Goal: Check status: Check status

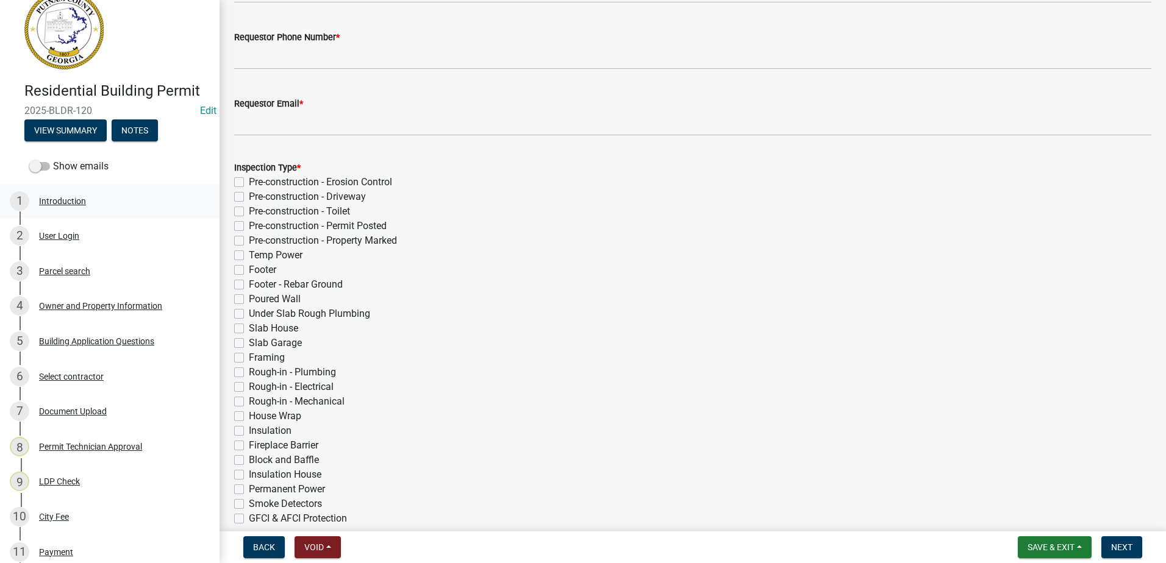
scroll to position [61, 0]
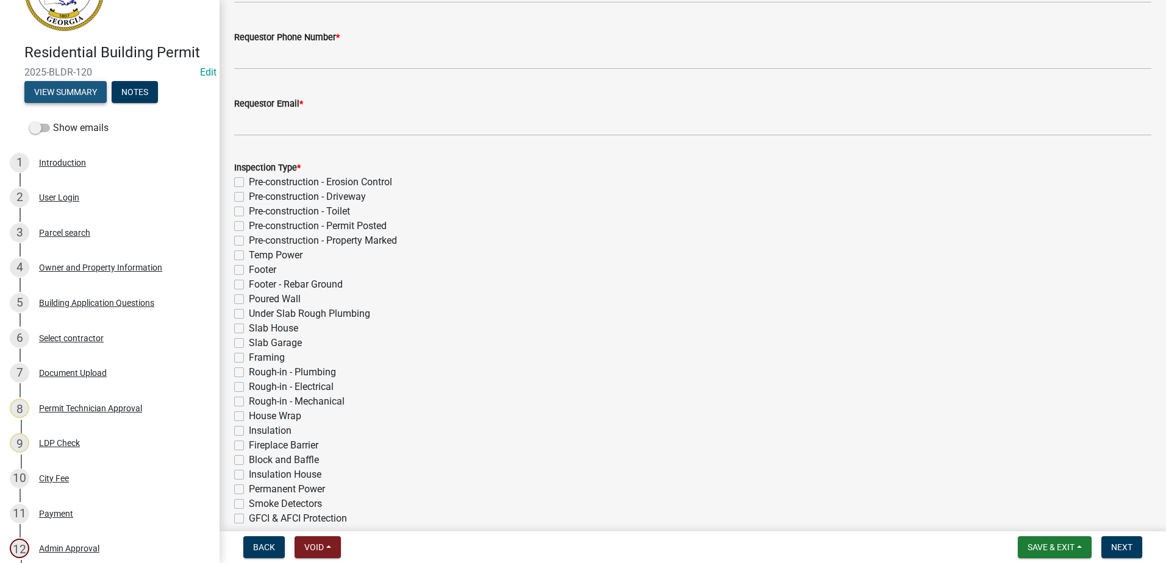
click at [68, 84] on button "View Summary" at bounding box center [65, 92] width 82 height 22
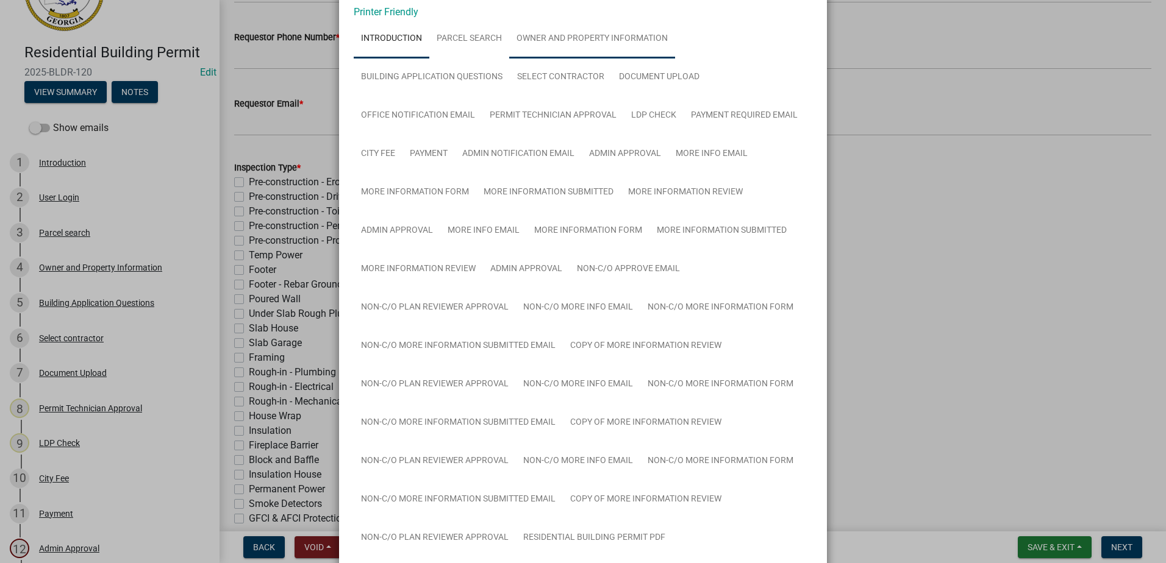
click at [549, 37] on link "Owner and Property Information" at bounding box center [592, 39] width 166 height 39
click at [563, 46] on link "Owner and Property Information" at bounding box center [592, 39] width 166 height 39
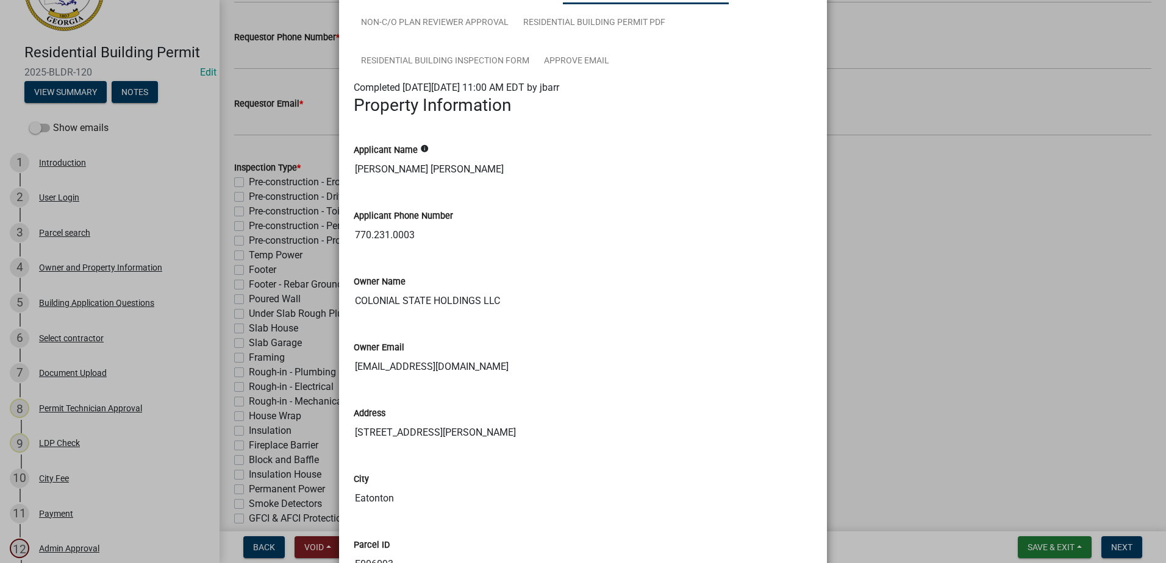
scroll to position [549, 0]
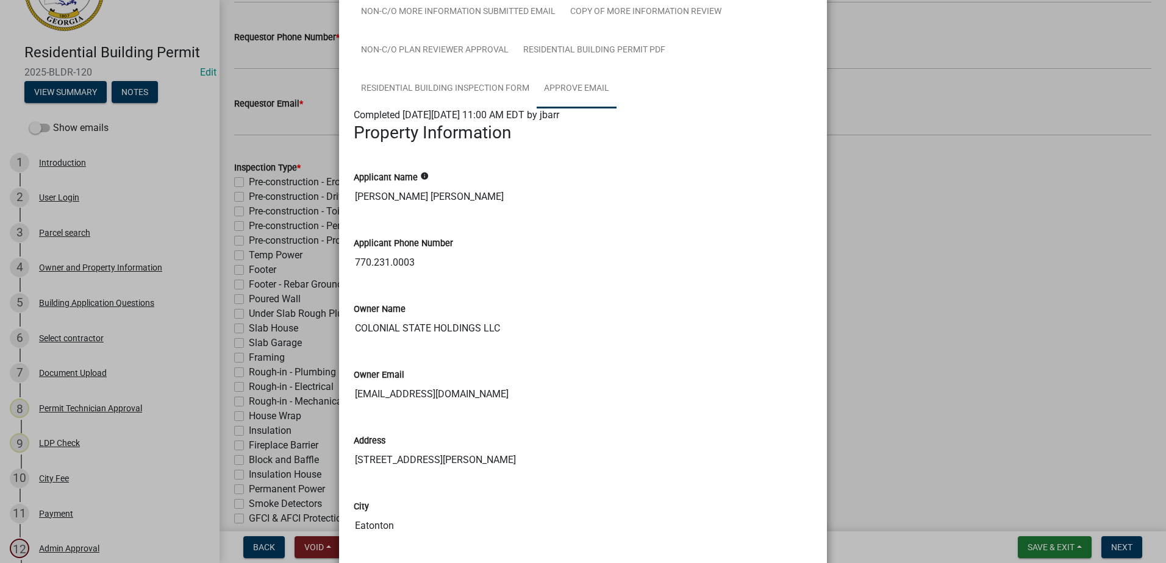
click at [576, 89] on link "Approve Email" at bounding box center [576, 88] width 80 height 39
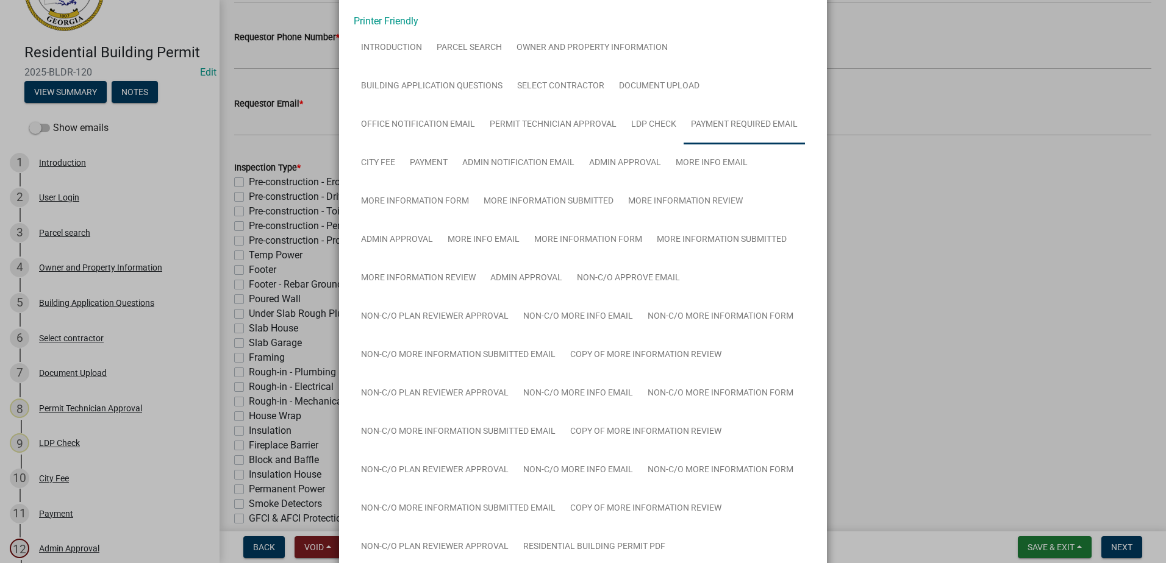
scroll to position [0, 0]
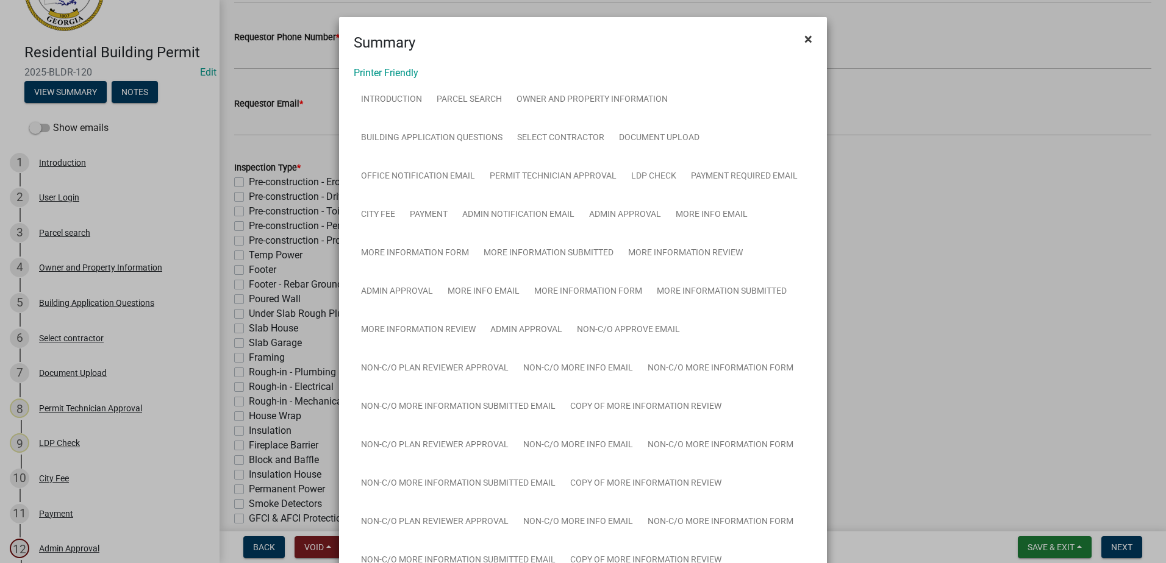
click at [810, 36] on button "×" at bounding box center [807, 39] width 27 height 34
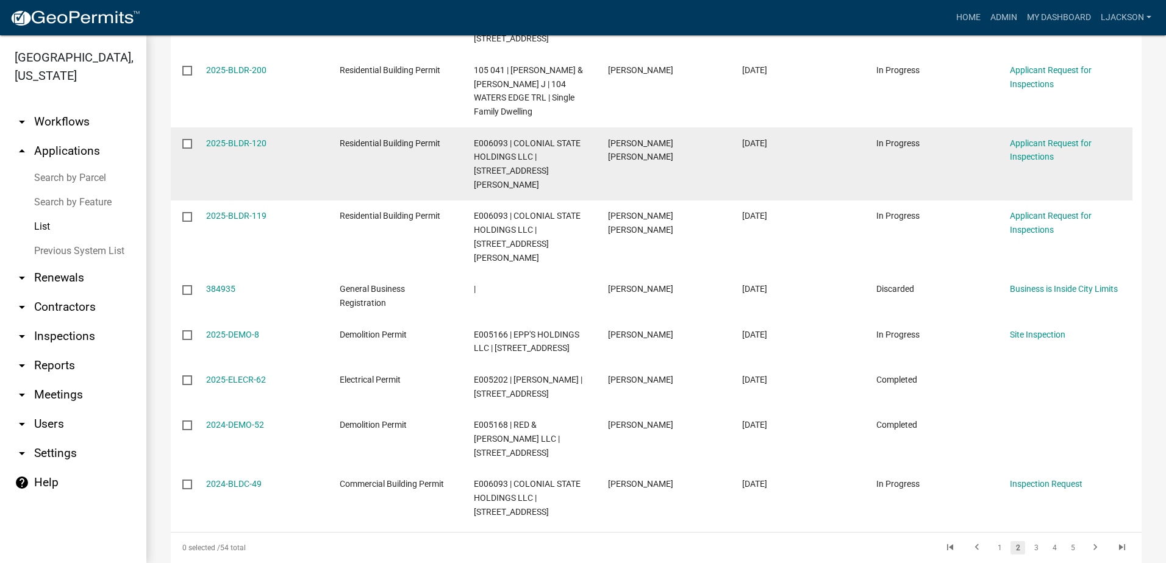
scroll to position [366, 0]
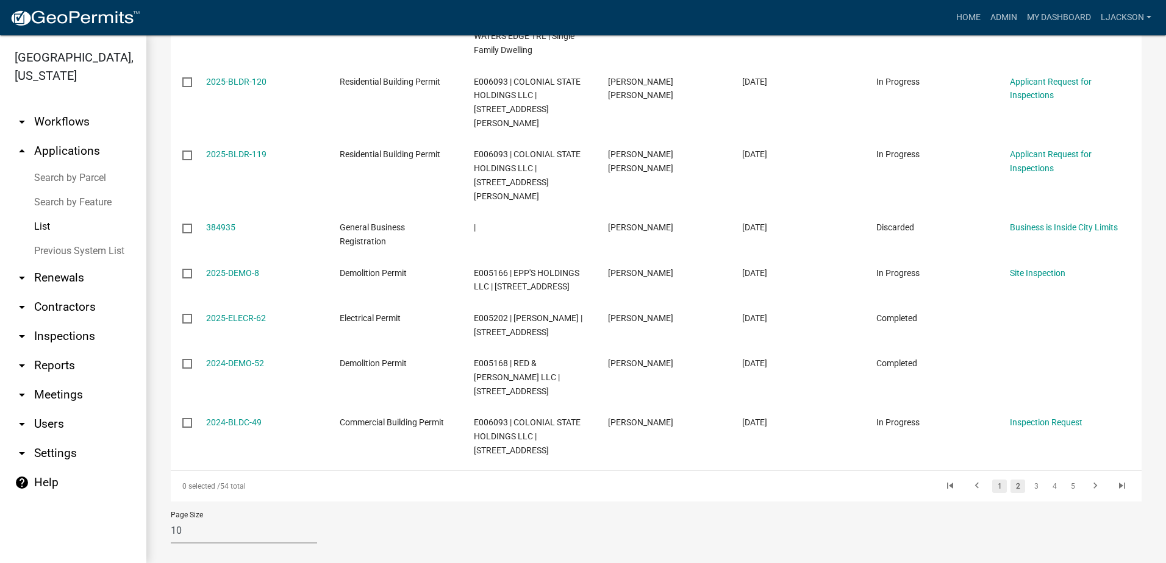
click at [992, 480] on link "1" at bounding box center [999, 486] width 15 height 13
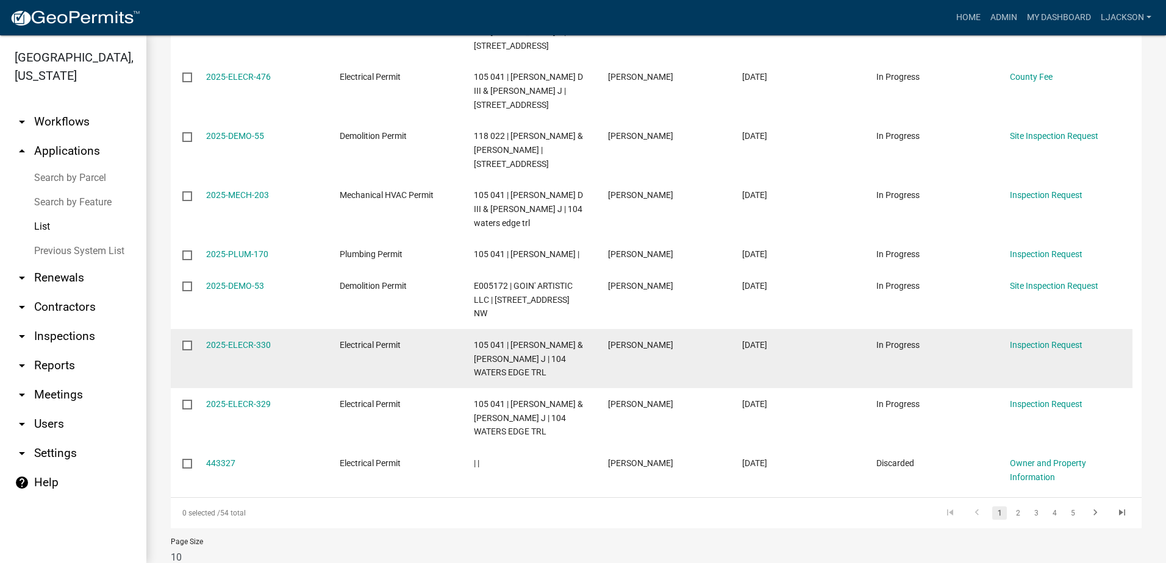
scroll to position [366, 0]
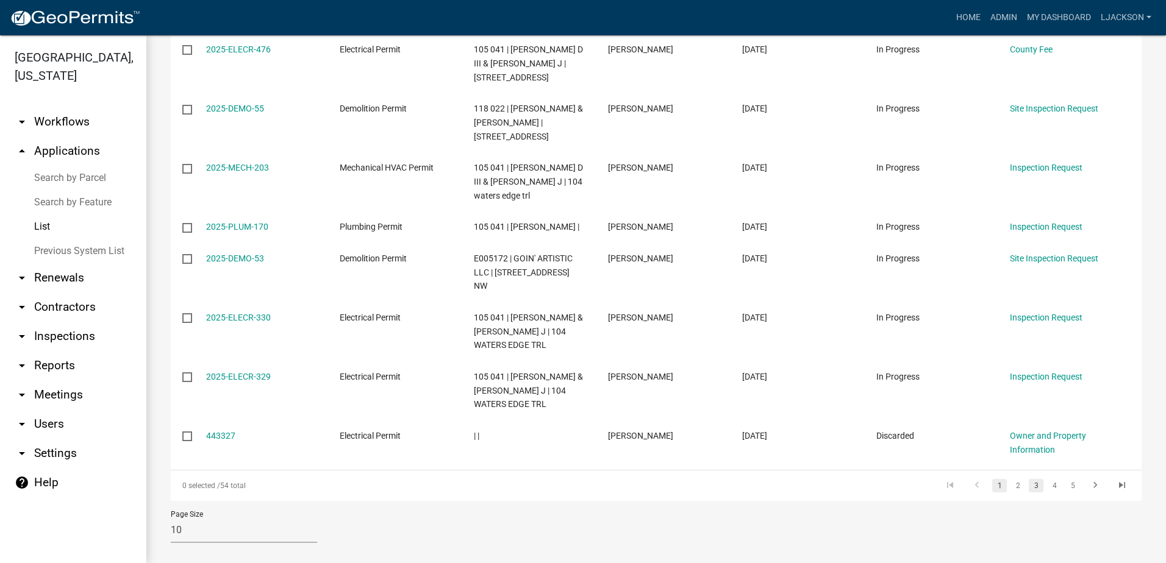
click at [1029, 479] on link "3" at bounding box center [1035, 485] width 15 height 13
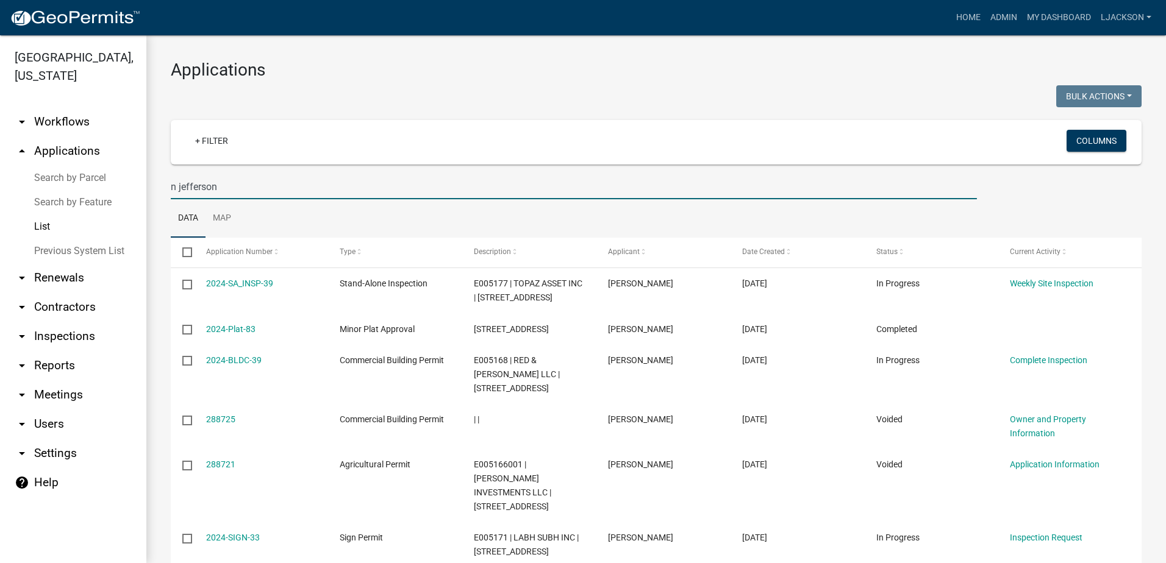
click at [221, 188] on input "n jefferson" at bounding box center [574, 186] width 806 height 25
drag, startPoint x: 221, startPoint y: 188, endPoint x: 152, endPoint y: 186, distance: 68.9
click at [152, 185] on div "Applications Bulk Actions Void Expire Lock Withdraw + Filter Columns n jefferso…" at bounding box center [655, 454] width 1019 height 839
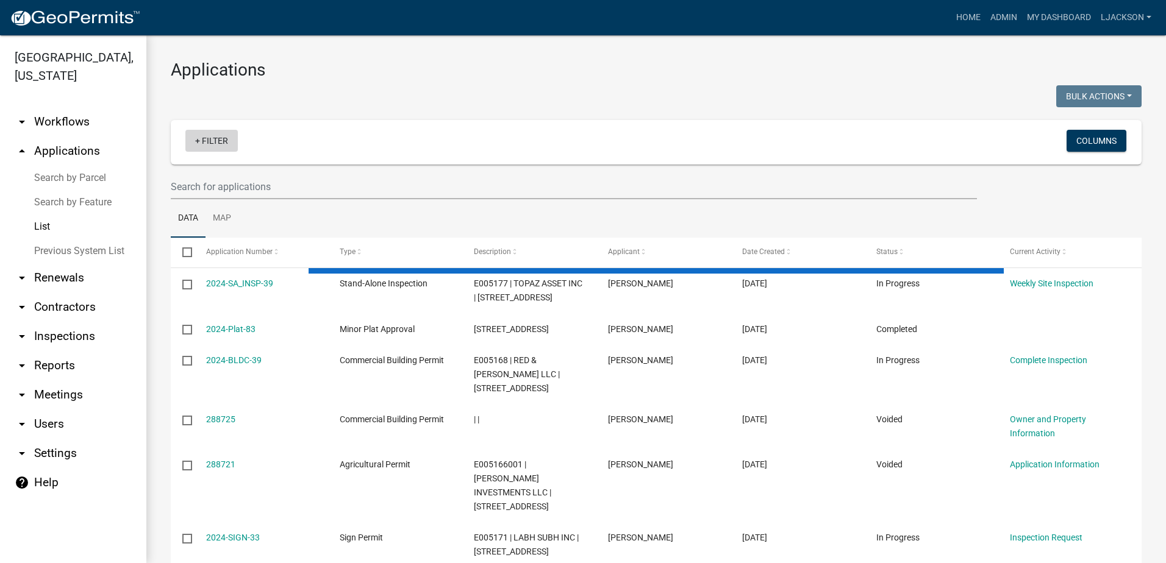
click at [218, 147] on link "+ Filter" at bounding box center [211, 141] width 52 height 22
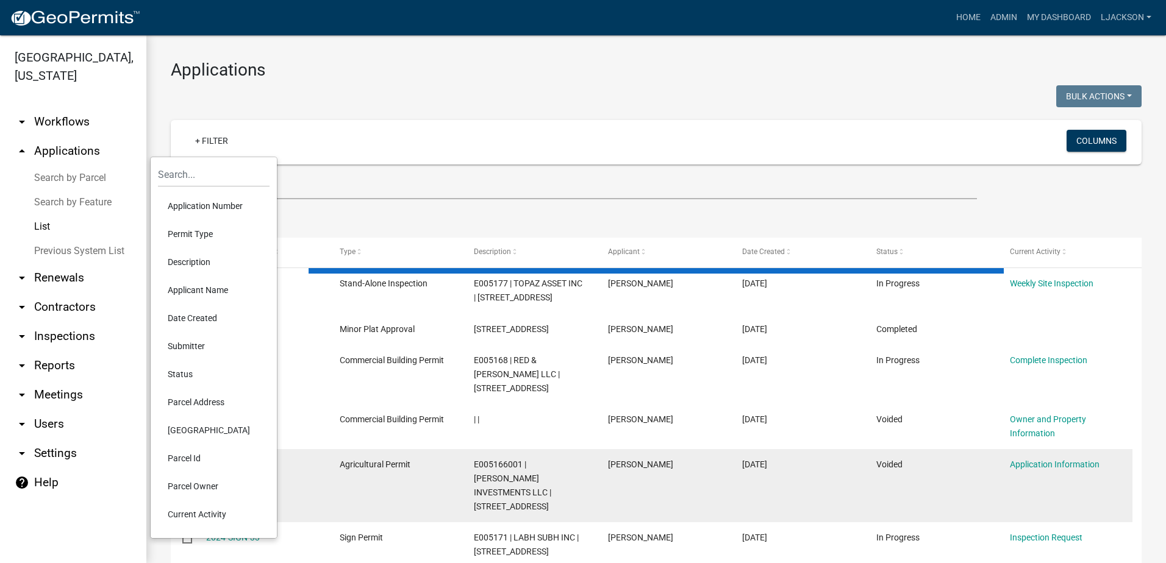
drag, startPoint x: 208, startPoint y: 515, endPoint x: 208, endPoint y: 508, distance: 6.7
click at [208, 513] on li "Current Activity" at bounding box center [214, 515] width 112 height 28
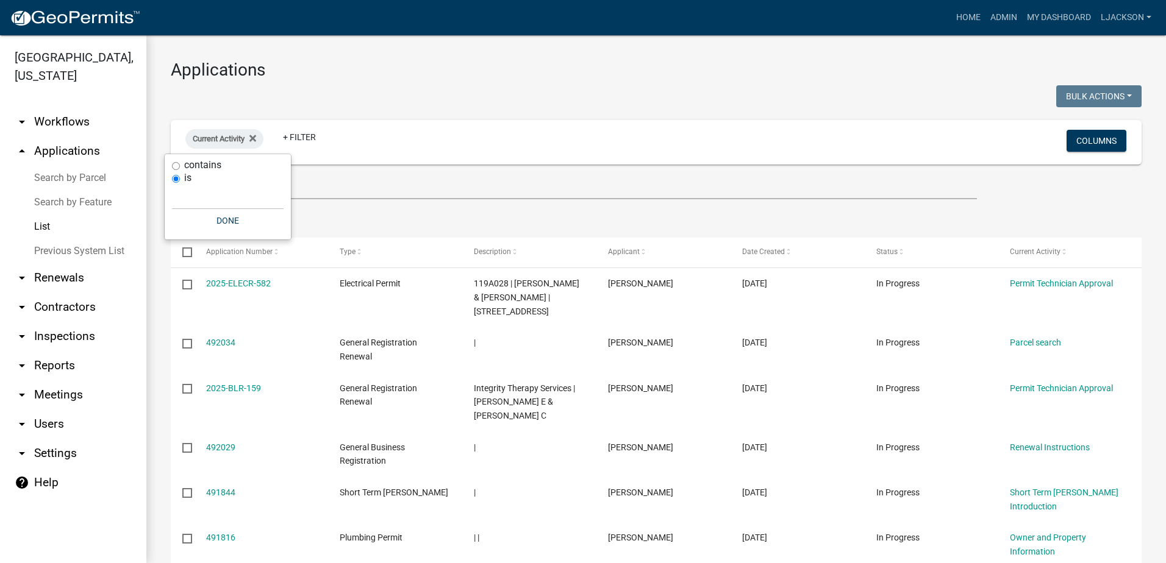
click at [174, 163] on input "contains" at bounding box center [176, 166] width 8 height 8
radio input "true"
click at [179, 185] on input "text" at bounding box center [228, 184] width 112 height 25
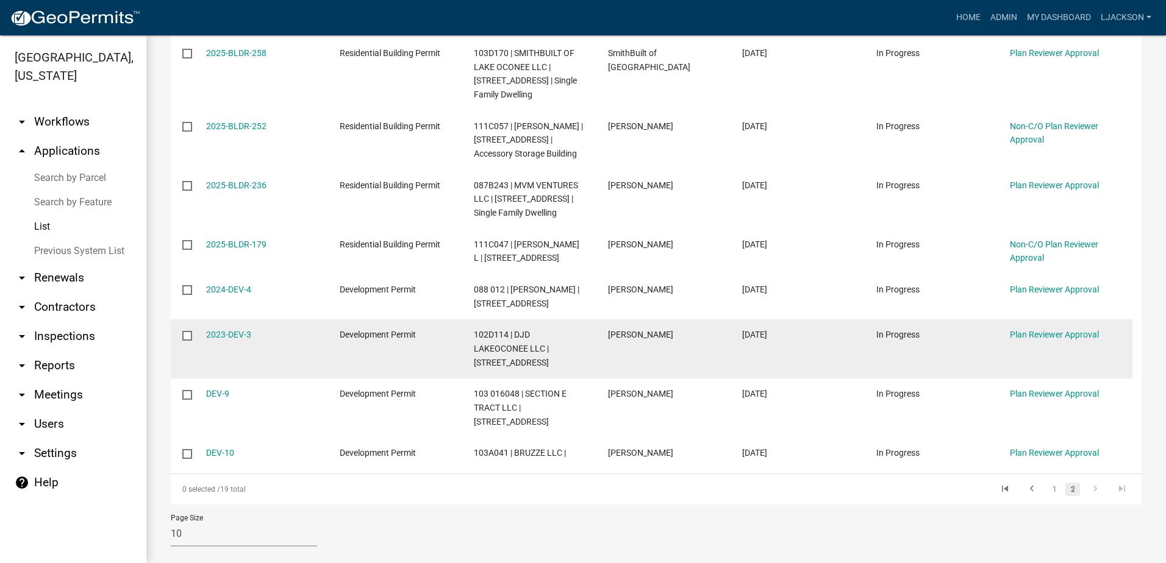
scroll to position [321, 0]
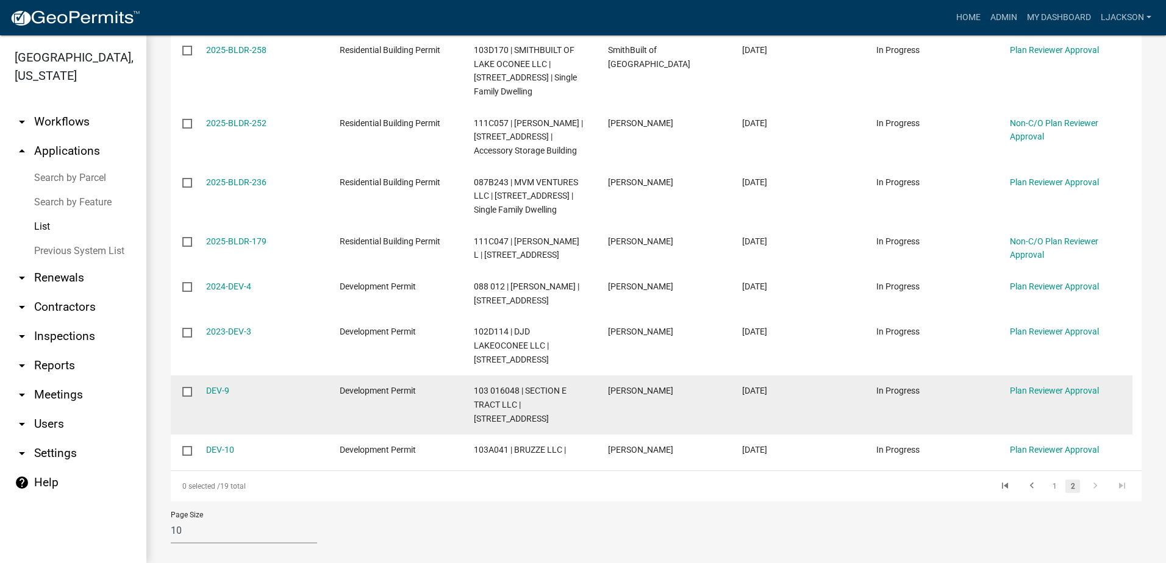
type input "plan reviewer"
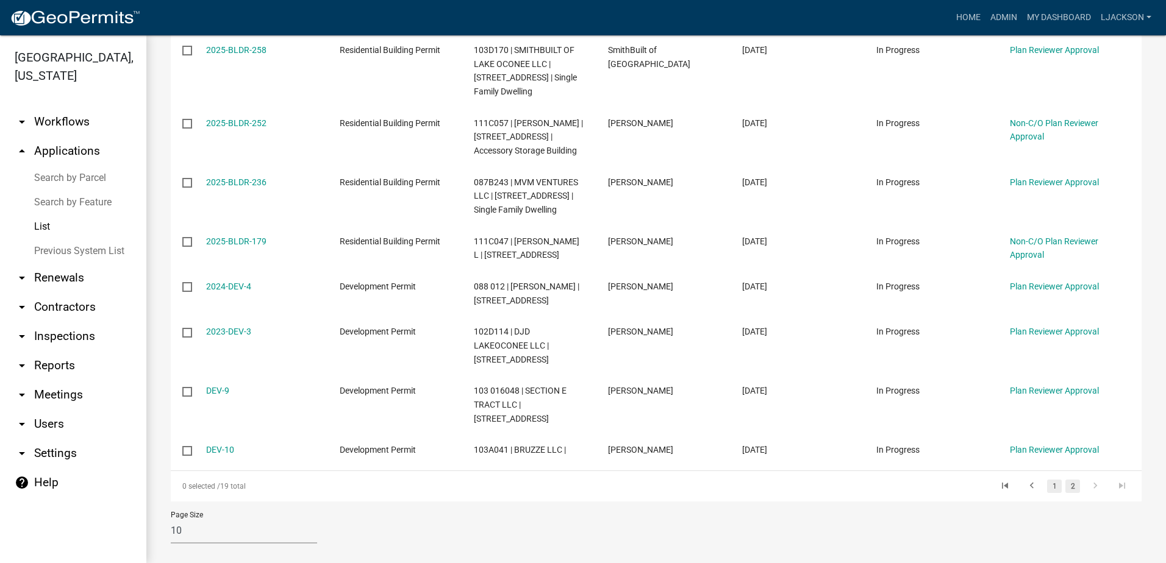
click at [1050, 480] on link "1" at bounding box center [1054, 486] width 15 height 13
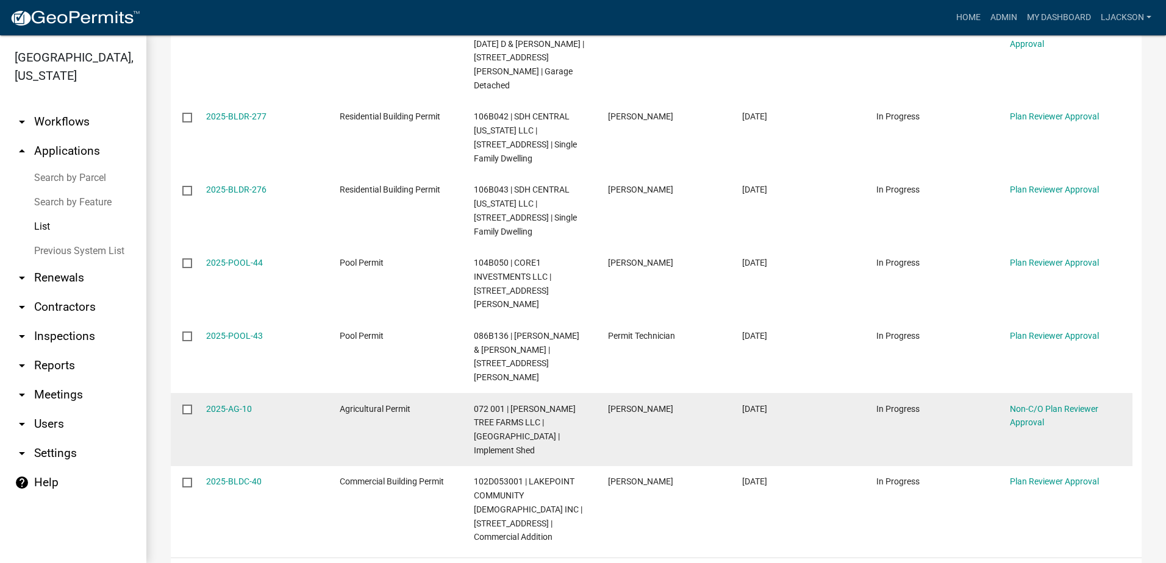
scroll to position [463, 0]
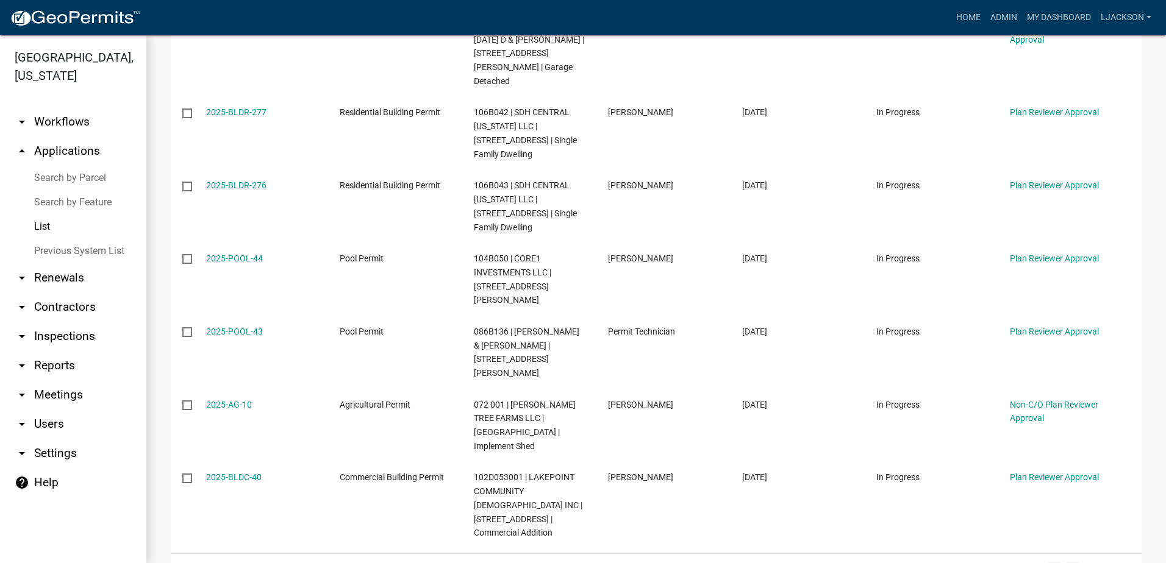
click at [1065, 563] on link "2" at bounding box center [1072, 569] width 15 height 13
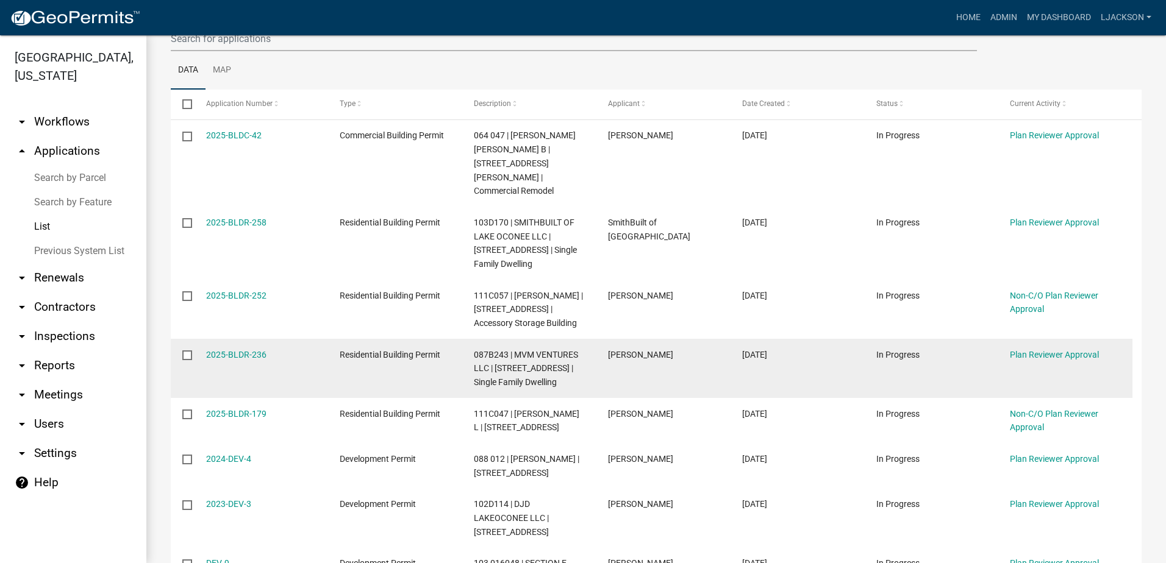
scroll to position [138, 0]
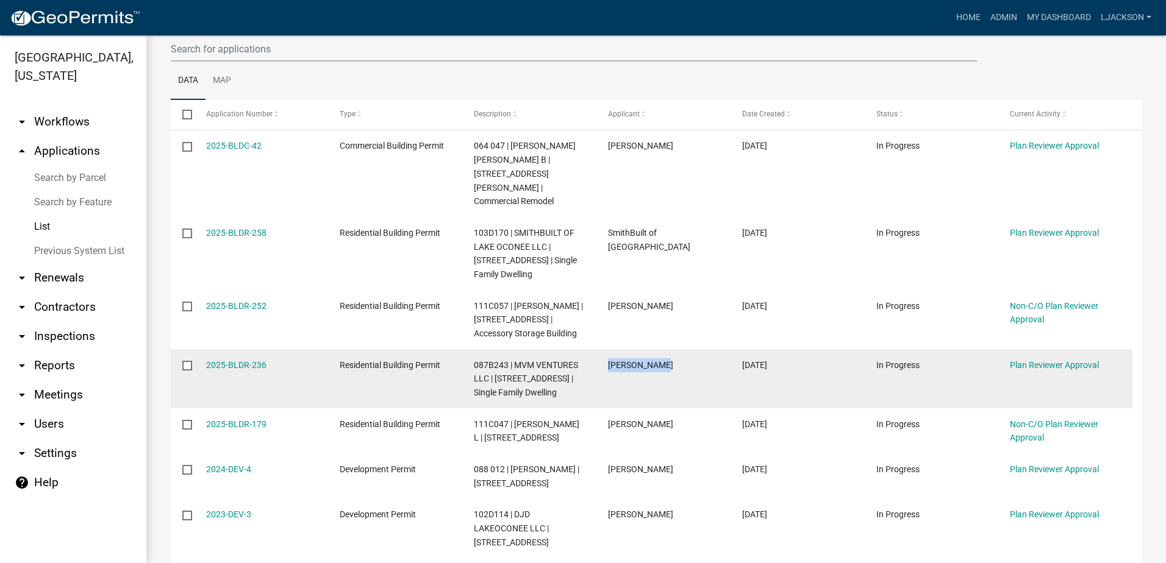
drag, startPoint x: 608, startPoint y: 349, endPoint x: 658, endPoint y: 352, distance: 50.7
click at [658, 358] on div "[PERSON_NAME]" at bounding box center [663, 365] width 110 height 14
copy span "[PERSON_NAME]"
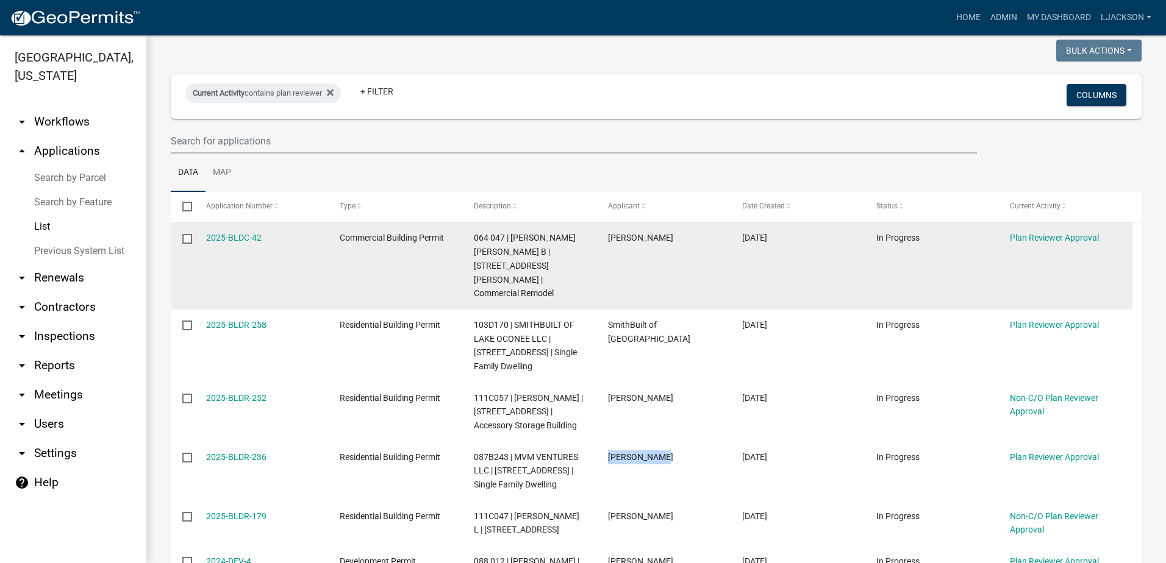
scroll to position [0, 0]
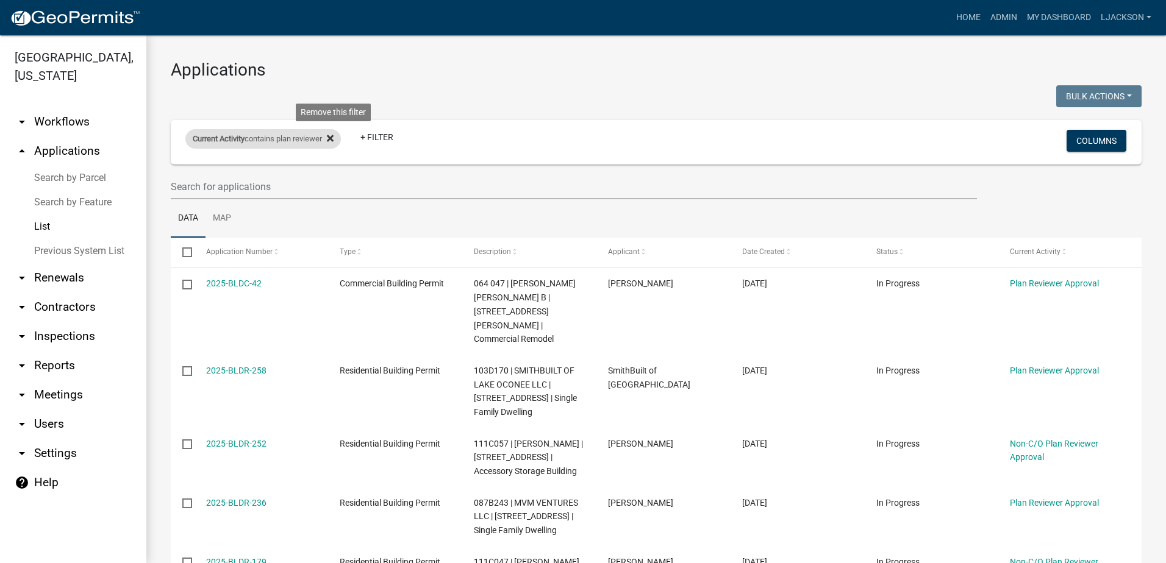
click at [333, 138] on icon at bounding box center [330, 138] width 7 height 7
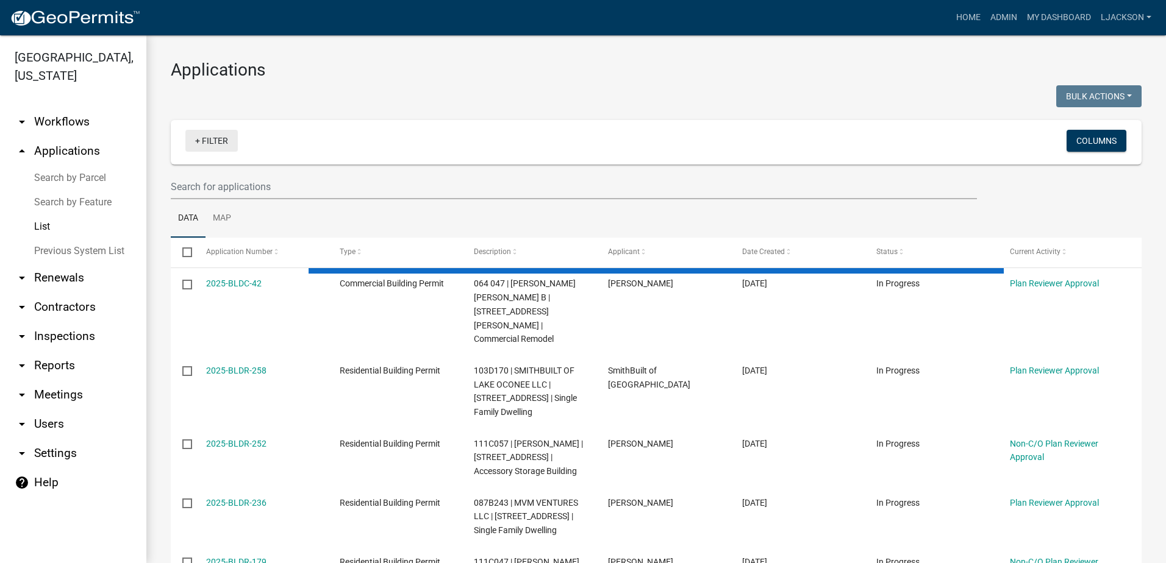
click at [214, 141] on link "+ Filter" at bounding box center [211, 141] width 52 height 22
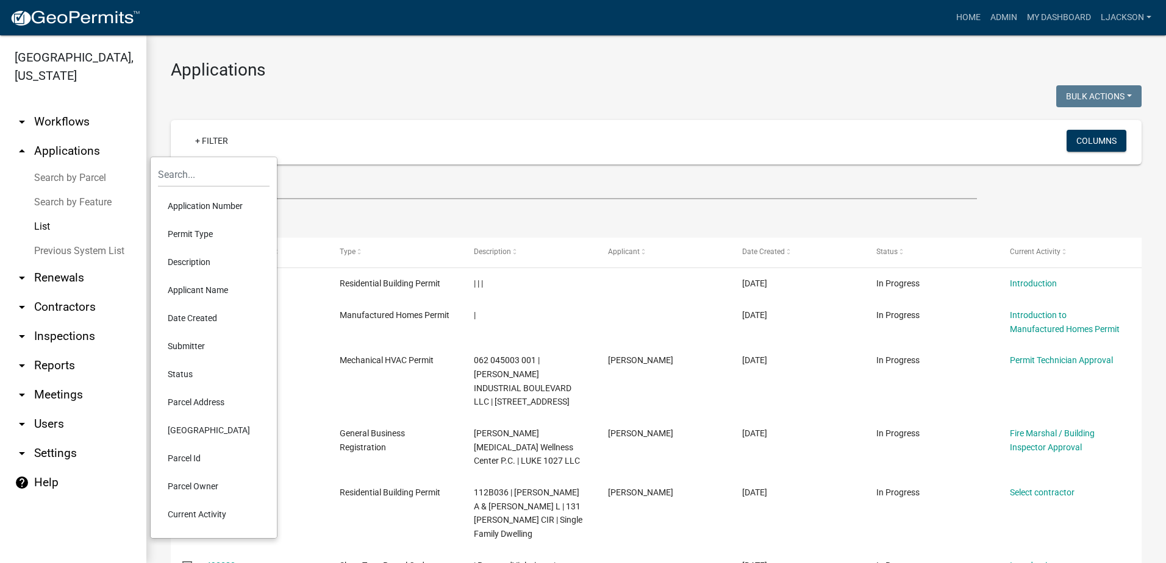
click at [182, 294] on li "Applicant Name" at bounding box center [214, 290] width 112 height 28
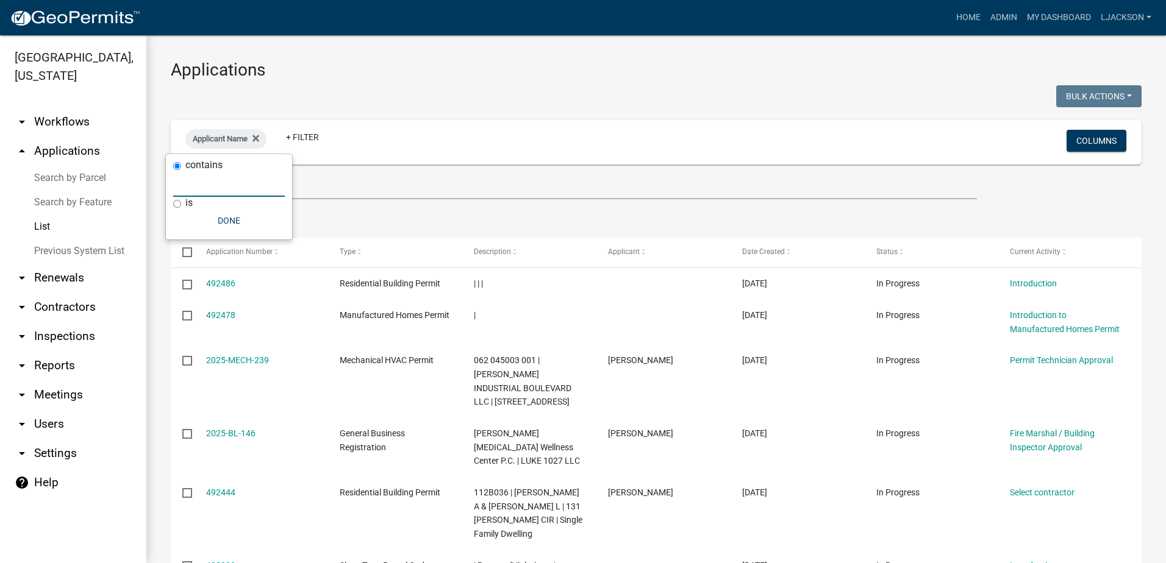
click at [199, 185] on input "text" at bounding box center [229, 184] width 112 height 25
paste input "[PERSON_NAME]"
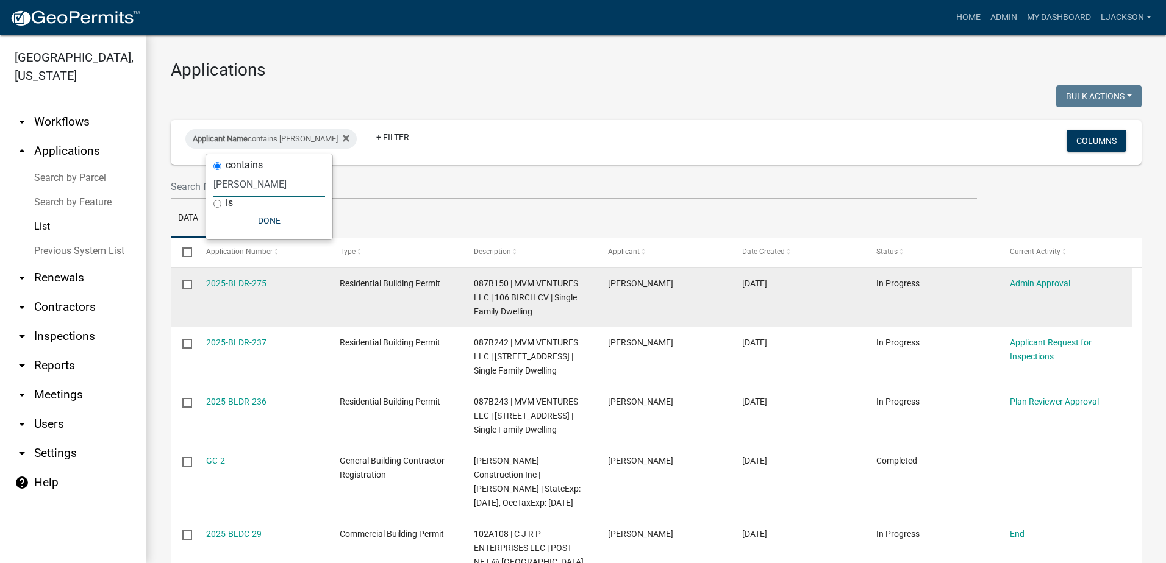
type input "[PERSON_NAME]"
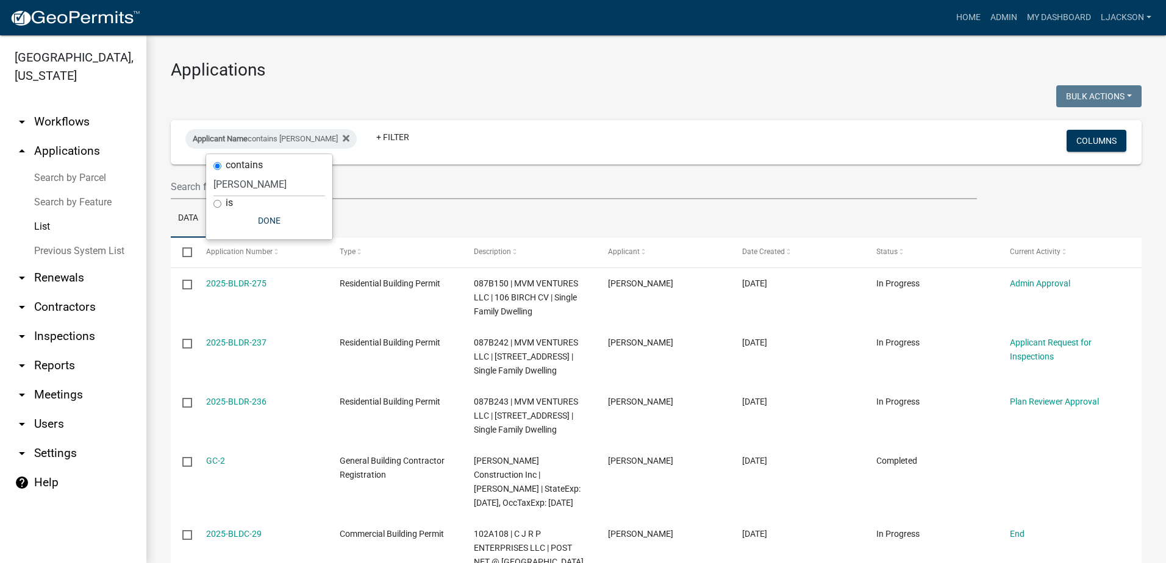
drag, startPoint x: 243, startPoint y: 289, endPoint x: 494, endPoint y: 218, distance: 261.1
click at [494, 218] on ul "Data Map" at bounding box center [656, 218] width 971 height 38
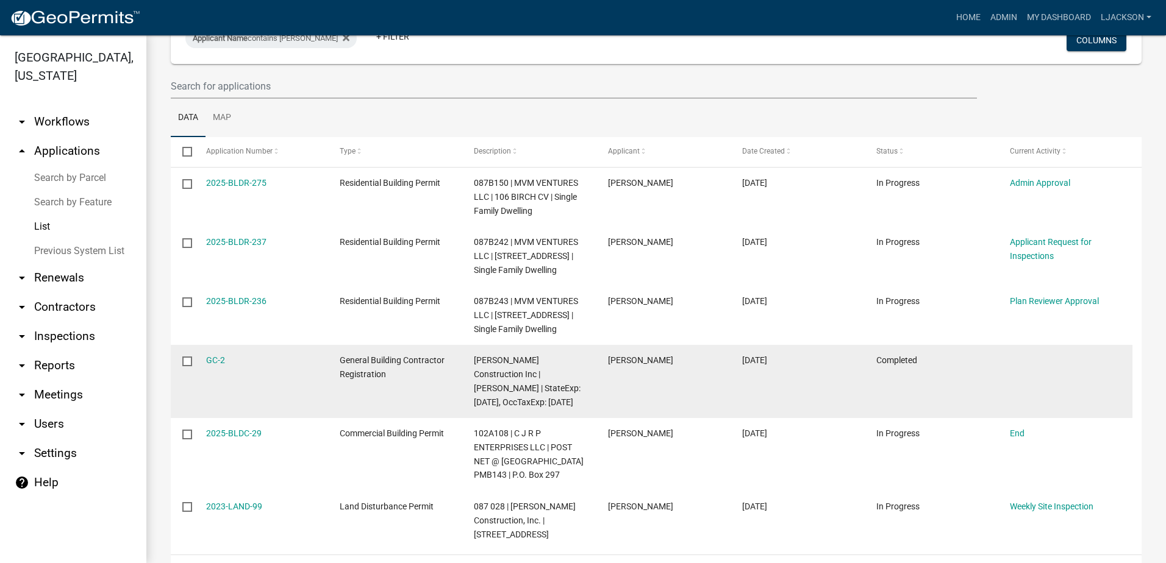
scroll to position [122, 0]
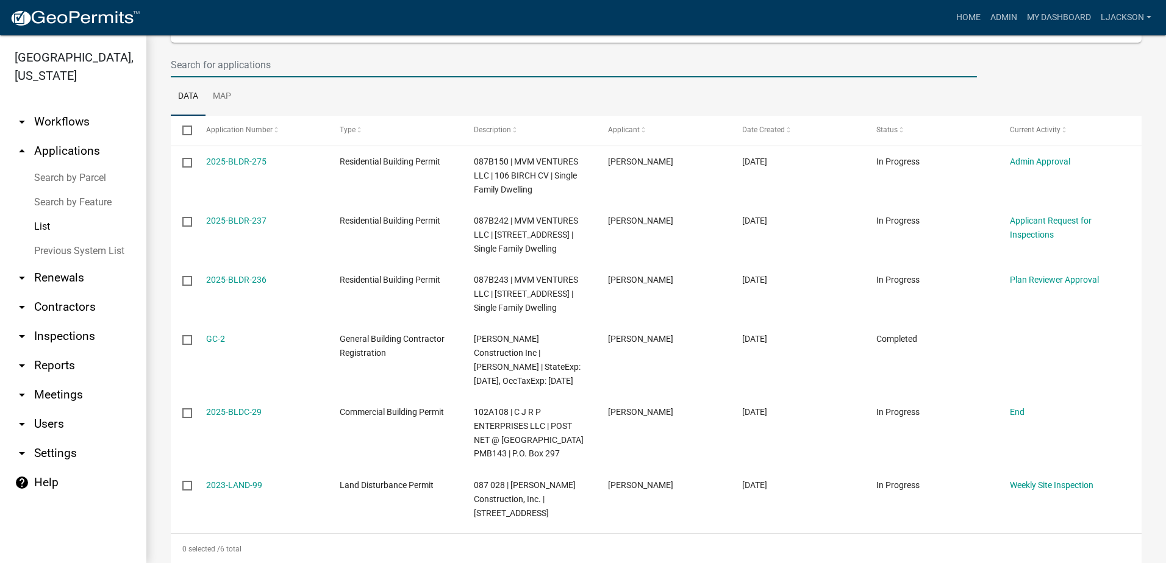
drag, startPoint x: 233, startPoint y: 273, endPoint x: 482, endPoint y: 66, distance: 323.8
click at [482, 65] on input "text" at bounding box center [574, 64] width 806 height 25
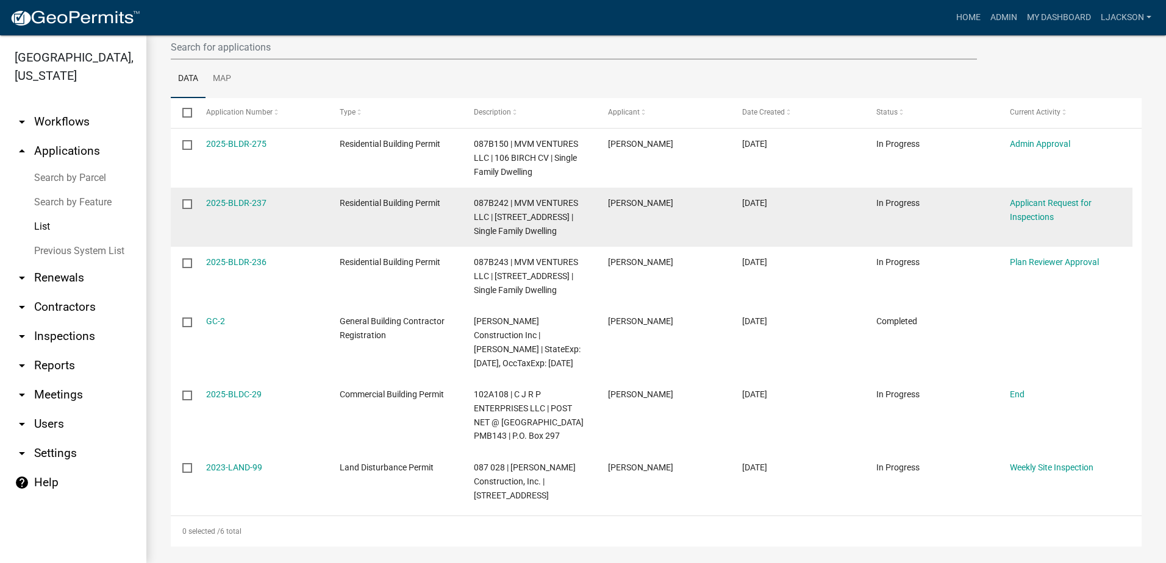
scroll to position [147, 0]
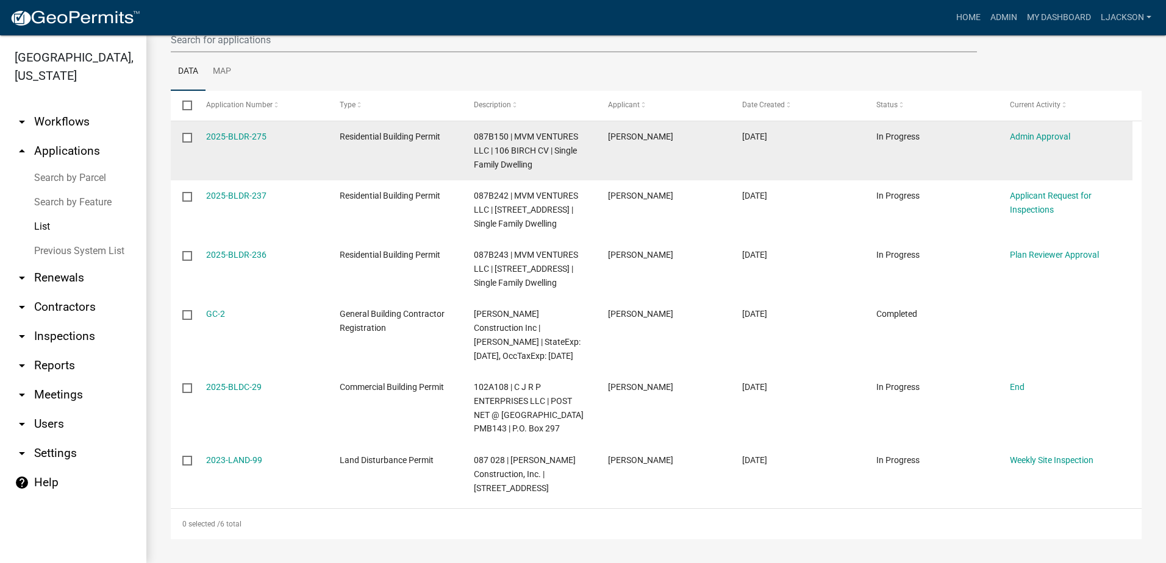
click at [271, 156] on datatable-body-cell "2025-BLDR-275" at bounding box center [261, 150] width 134 height 59
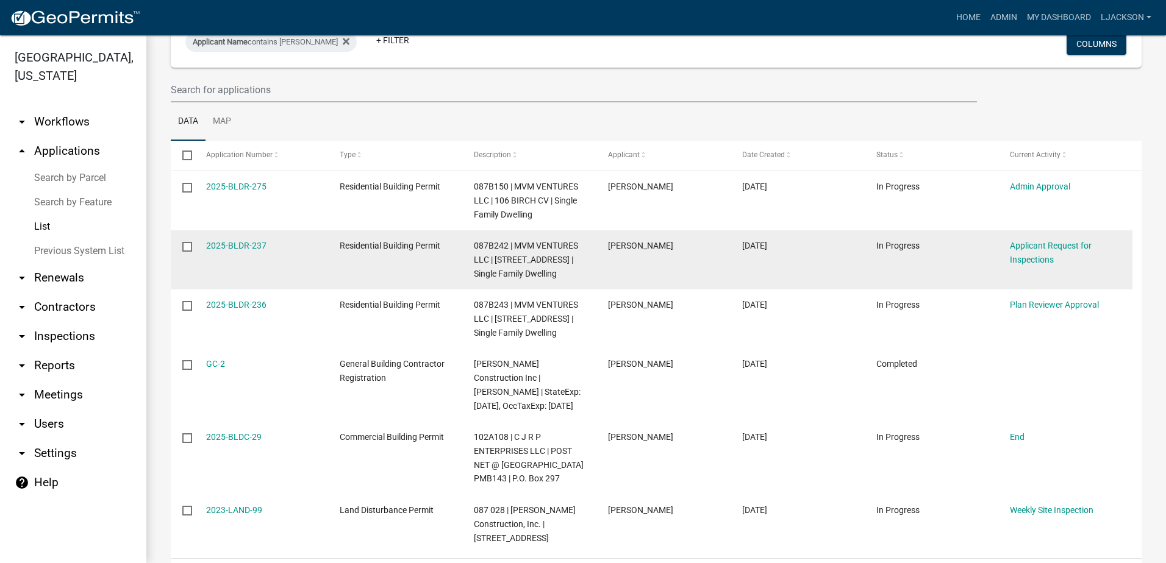
scroll to position [0, 0]
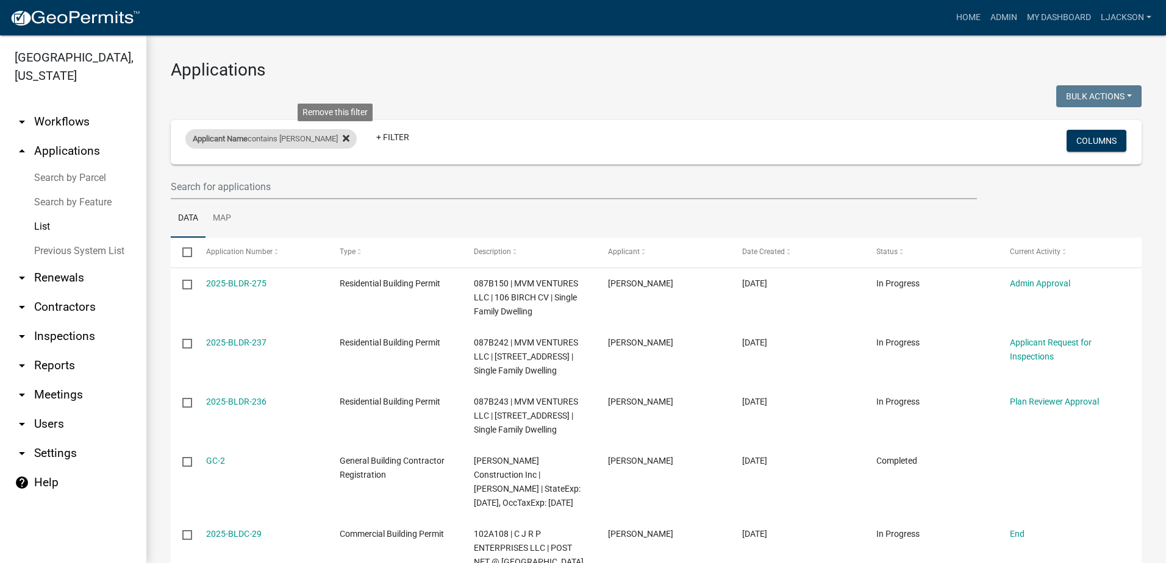
click at [343, 137] on icon at bounding box center [346, 138] width 7 height 7
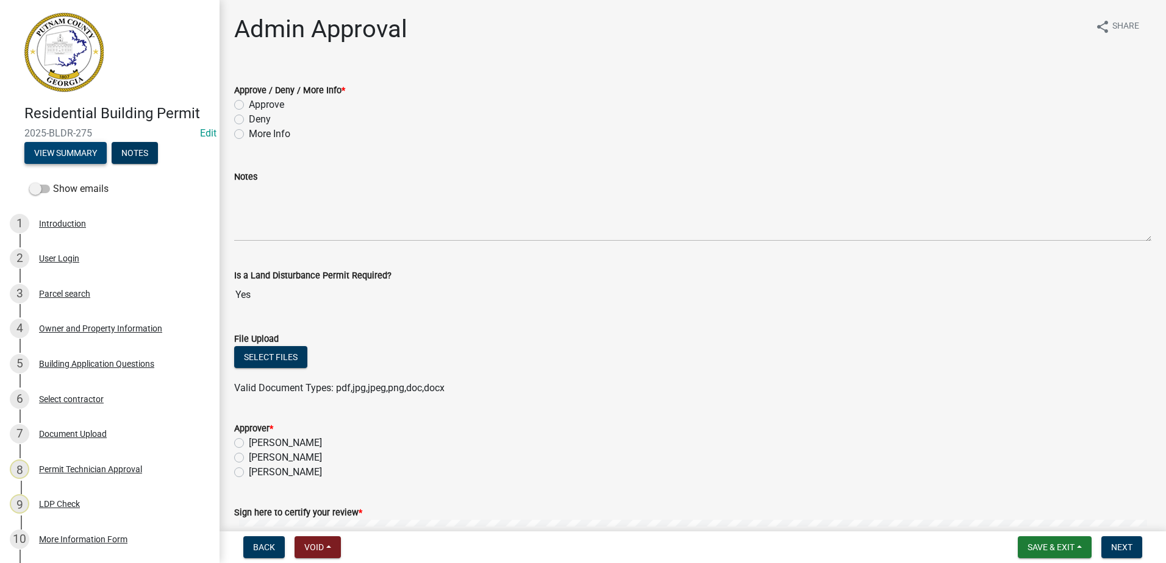
click at [67, 156] on button "View Summary" at bounding box center [65, 153] width 82 height 22
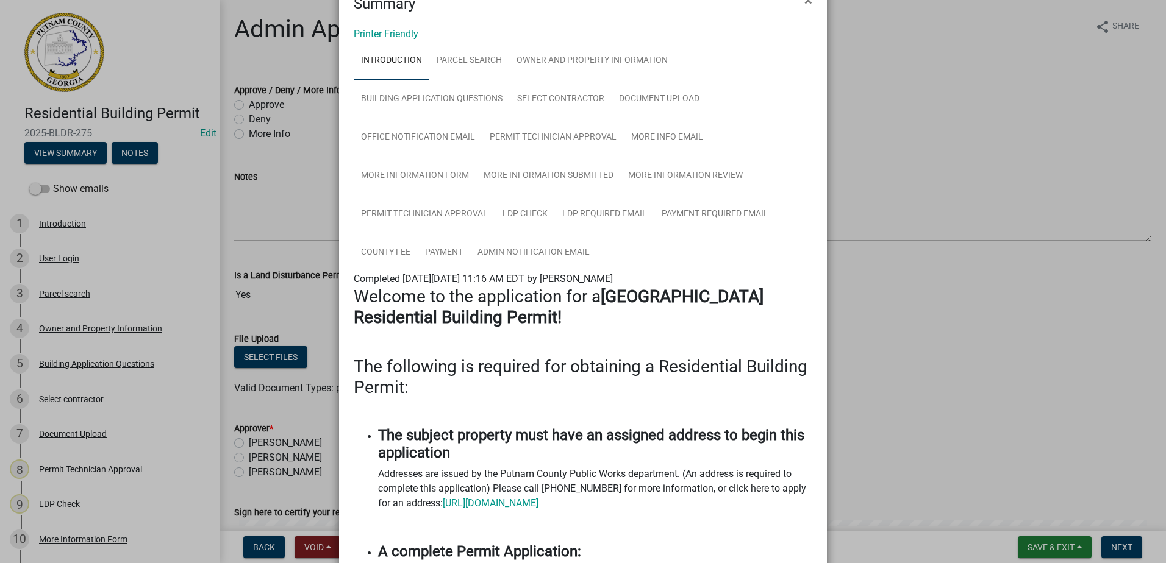
scroll to position [61, 0]
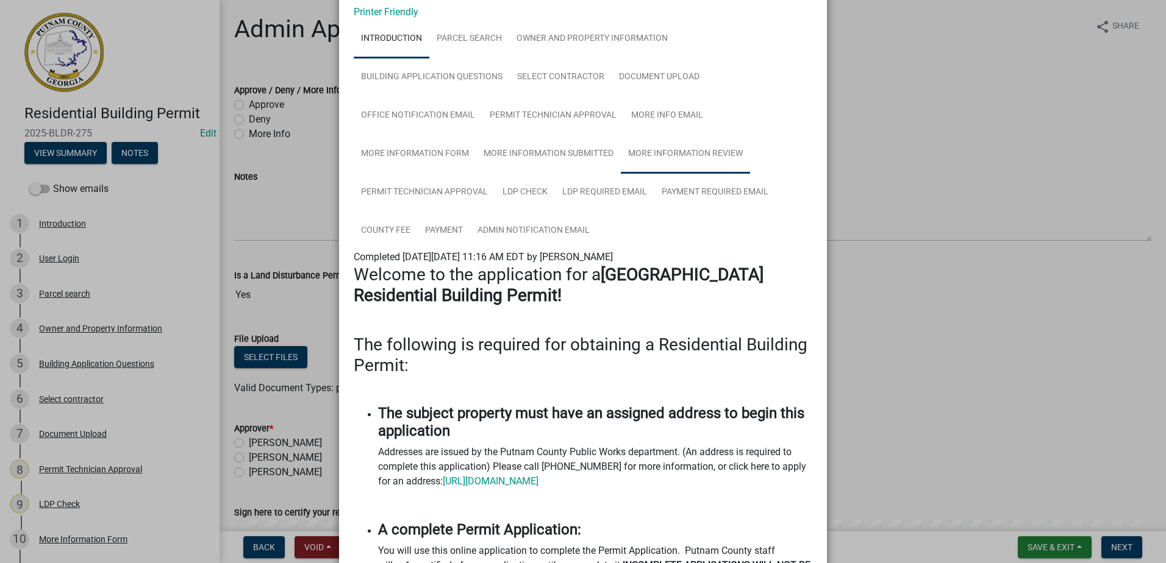
click at [652, 155] on link "More Information Review" at bounding box center [685, 154] width 129 height 39
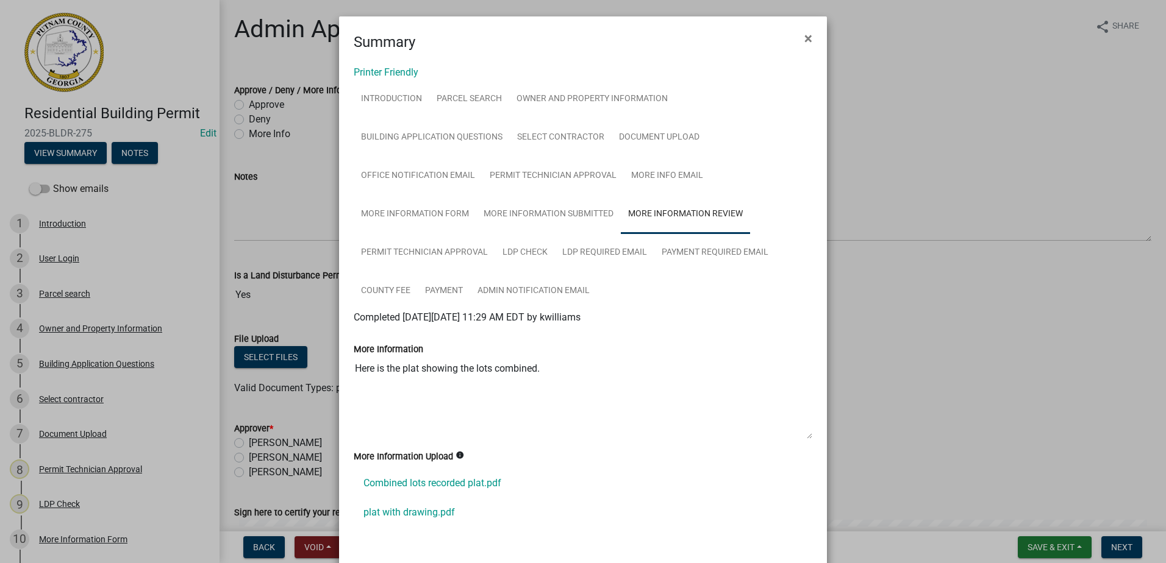
scroll to position [0, 0]
click at [546, 257] on link "LDP Check" at bounding box center [525, 253] width 60 height 39
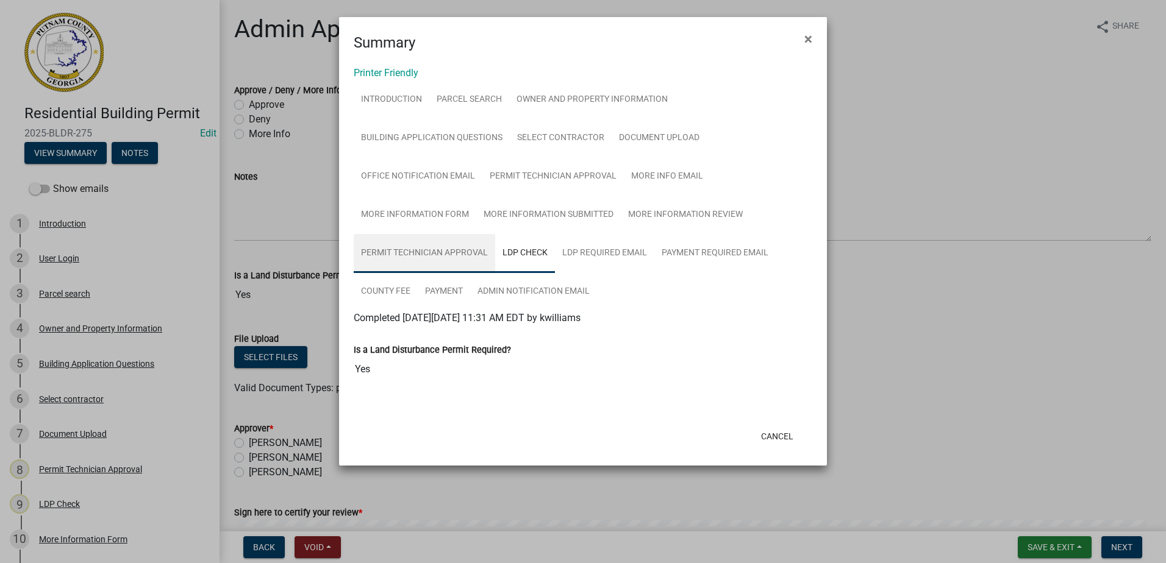
click at [439, 257] on link "Permit Technician Approval" at bounding box center [424, 253] width 141 height 39
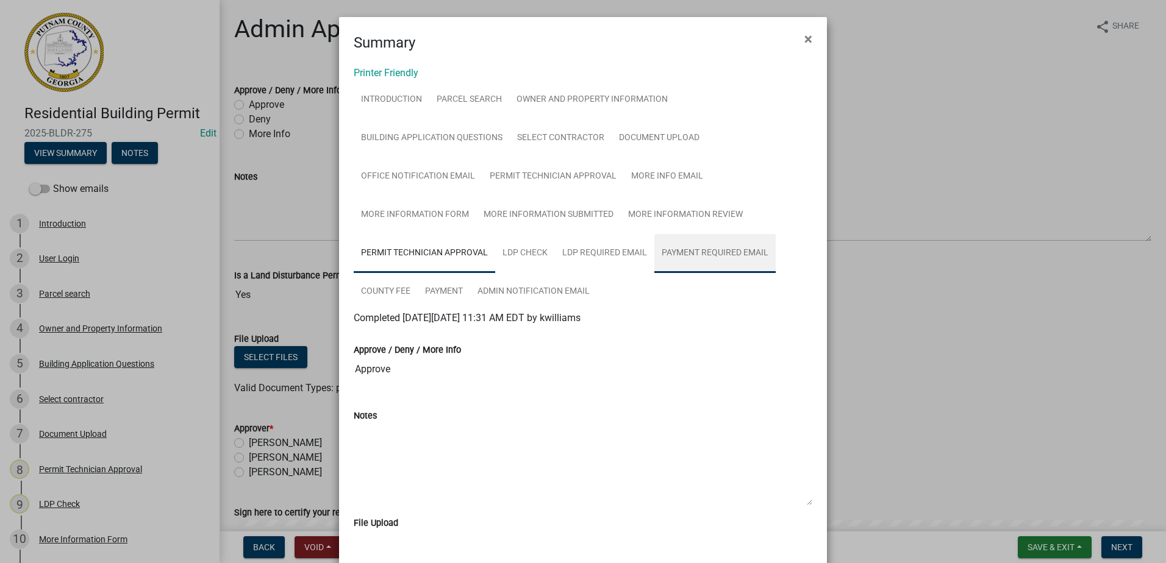
click at [670, 253] on link "Payment Required Email" at bounding box center [714, 253] width 121 height 39
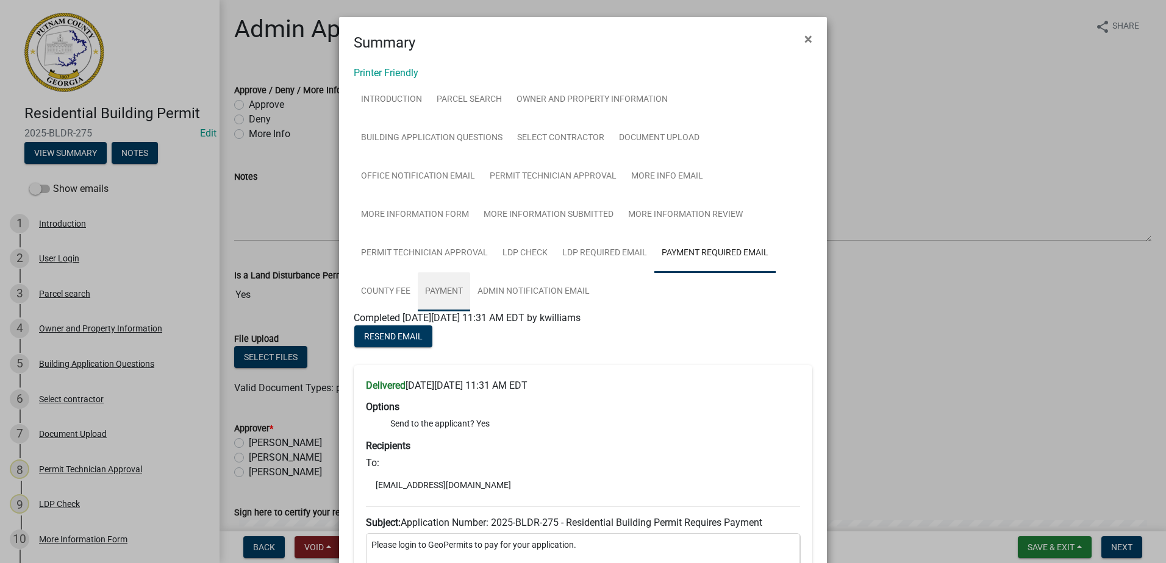
click at [433, 290] on link "Payment" at bounding box center [444, 292] width 52 height 39
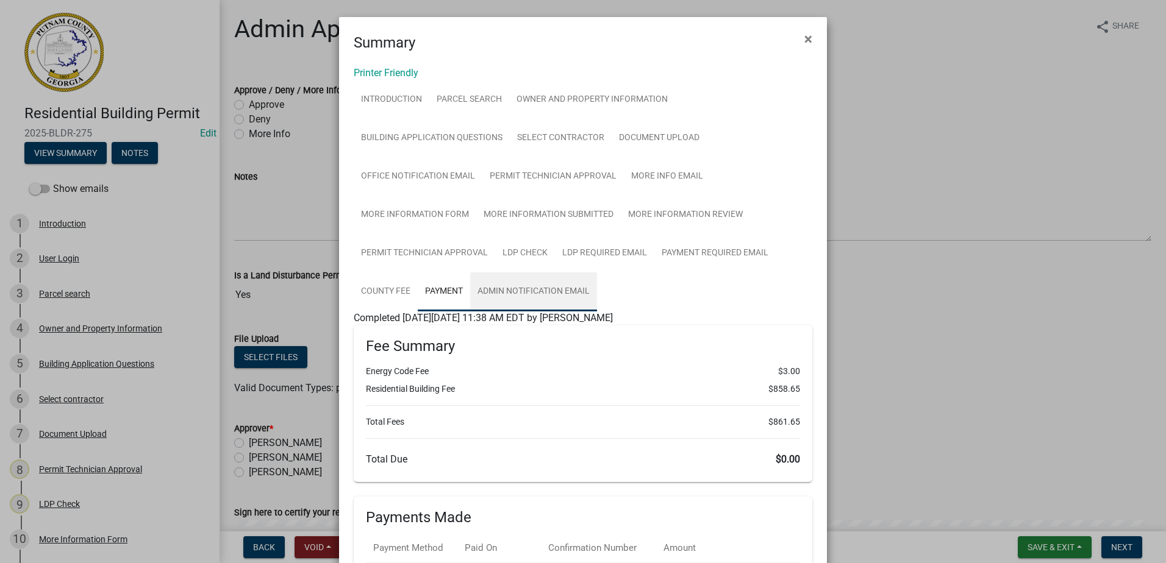
click at [543, 291] on link "Admin Notification Email" at bounding box center [533, 292] width 127 height 39
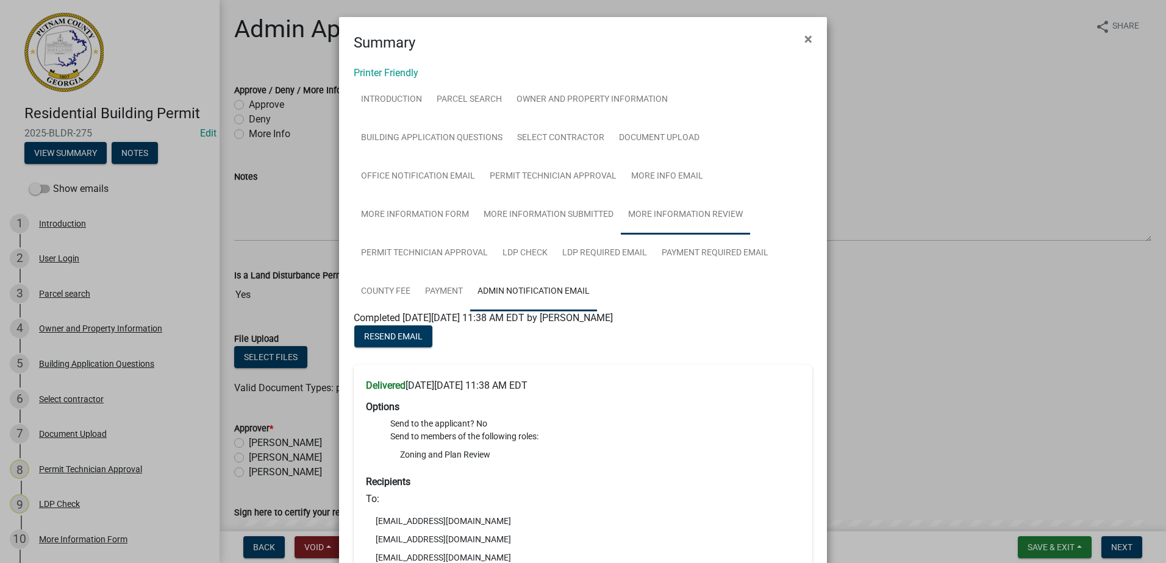
click at [683, 221] on link "More Information Review" at bounding box center [685, 215] width 129 height 39
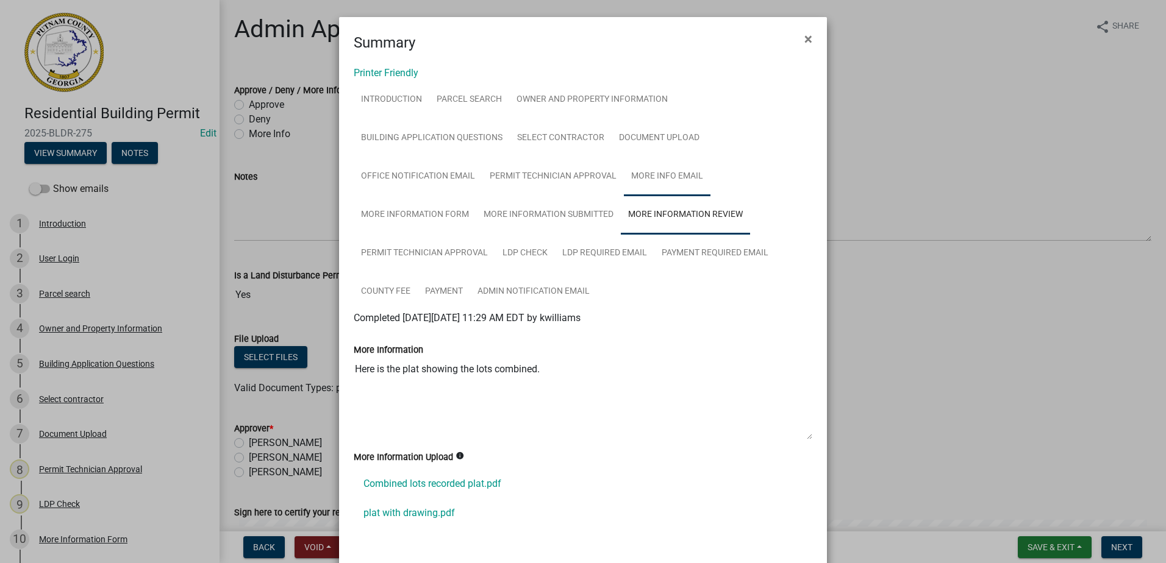
click at [650, 177] on link "More Info Email" at bounding box center [667, 176] width 87 height 39
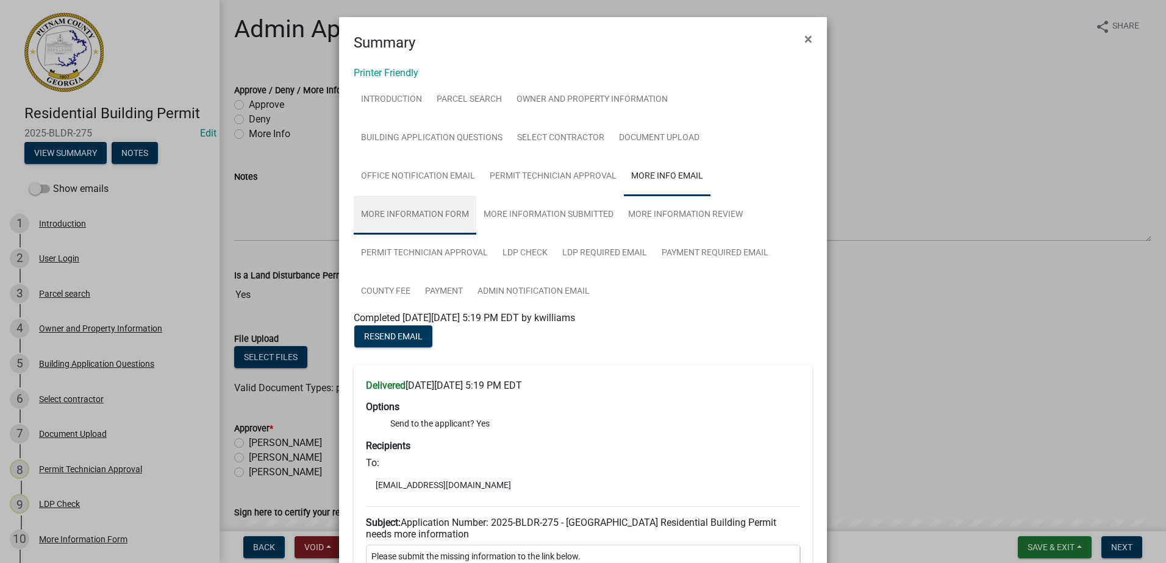
click at [402, 216] on link "More Information Form" at bounding box center [415, 215] width 123 height 39
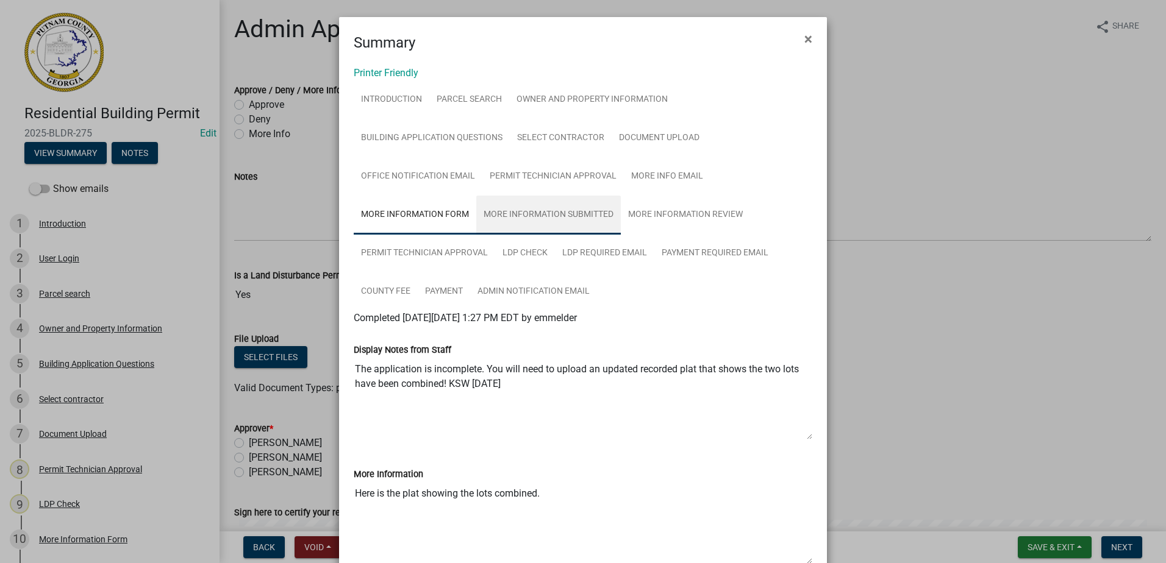
click at [549, 220] on link "More Information Submitted" at bounding box center [548, 215] width 144 height 39
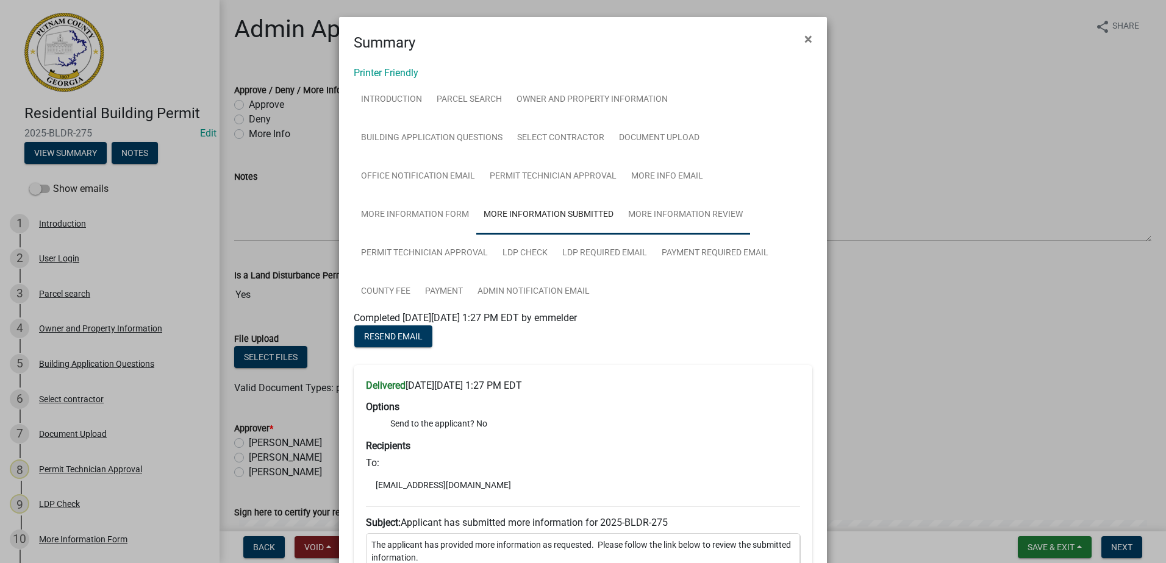
click at [674, 213] on link "More Information Review" at bounding box center [685, 215] width 129 height 39
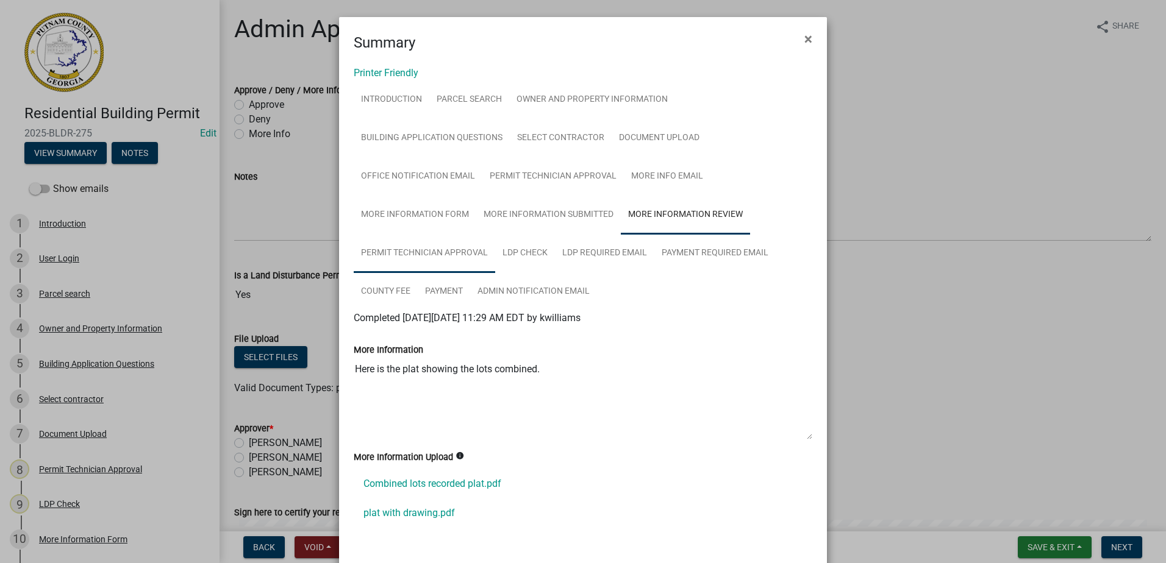
click at [417, 251] on link "Permit Technician Approval" at bounding box center [424, 253] width 141 height 39
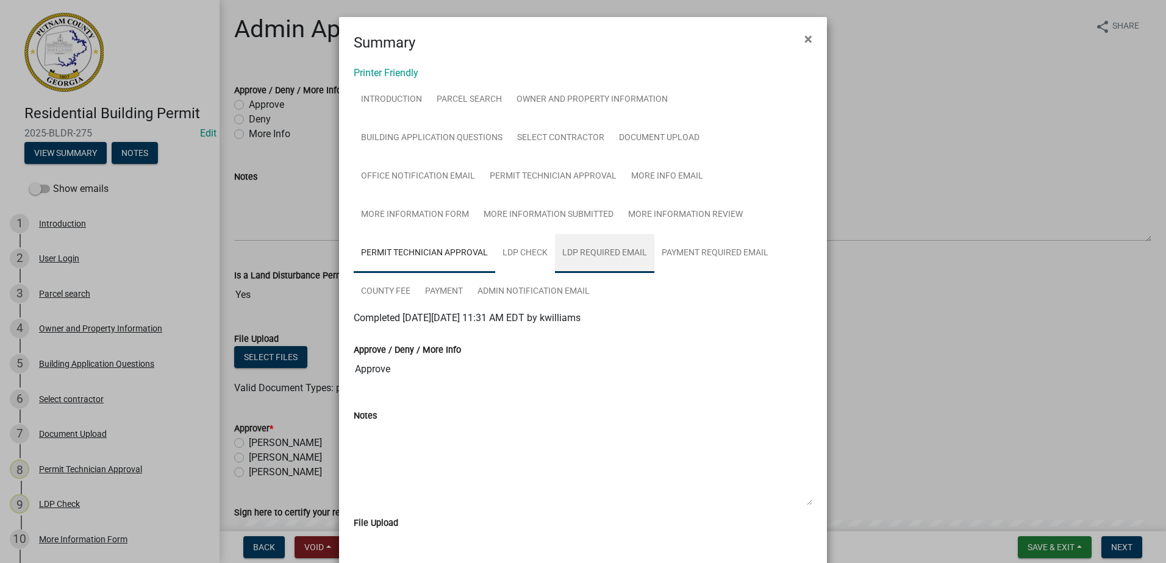
click at [601, 250] on link "LDP Required Email" at bounding box center [604, 253] width 99 height 39
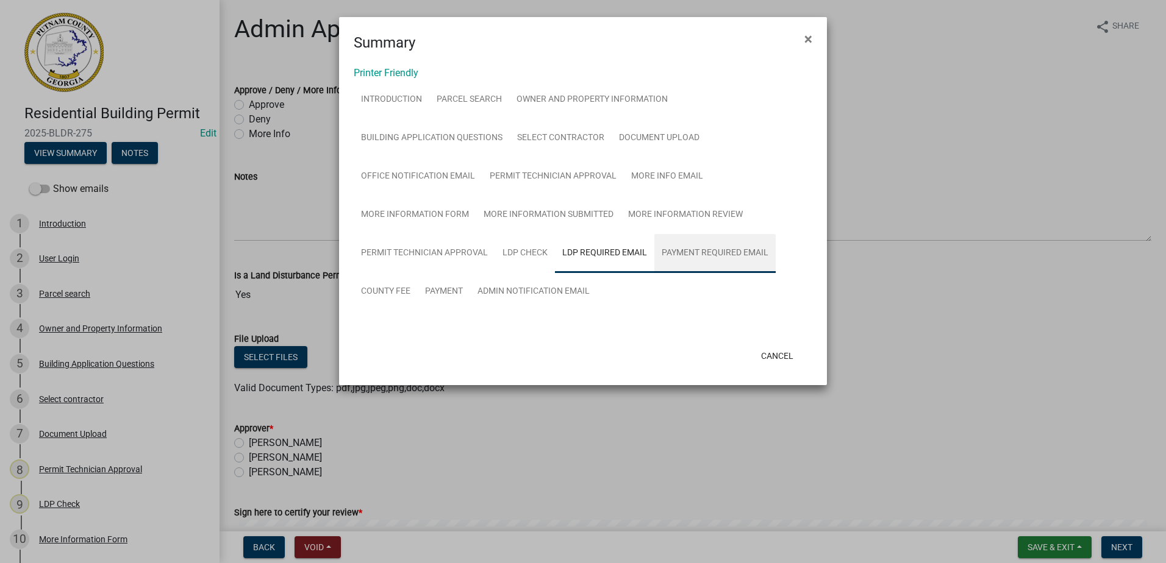
click at [711, 251] on link "Payment Required Email" at bounding box center [714, 253] width 121 height 39
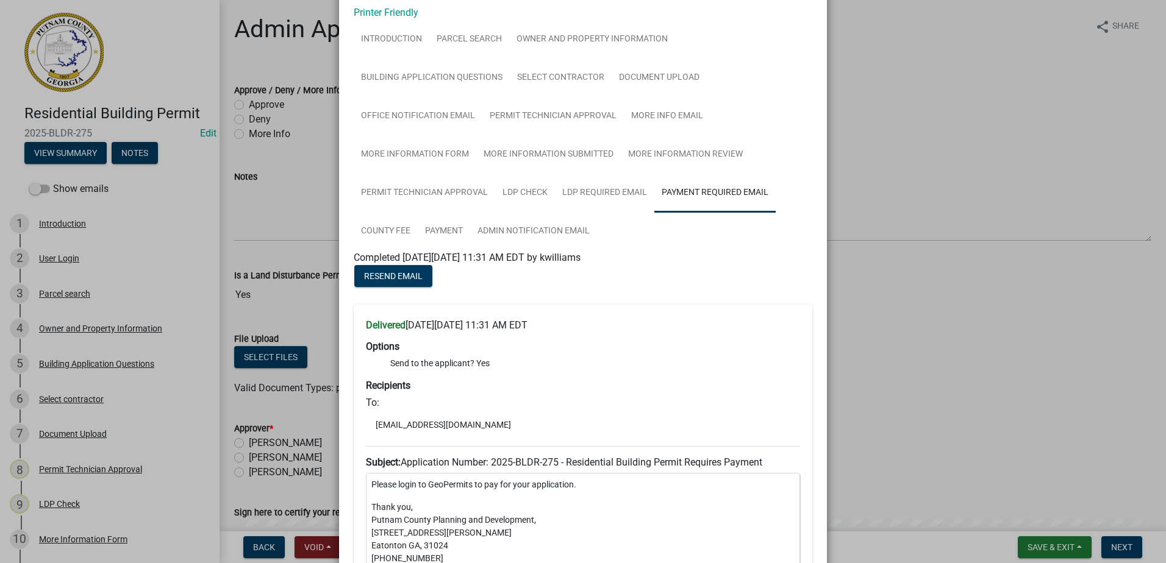
scroll to position [61, 0]
click at [598, 190] on link "LDP Required Email" at bounding box center [604, 192] width 99 height 39
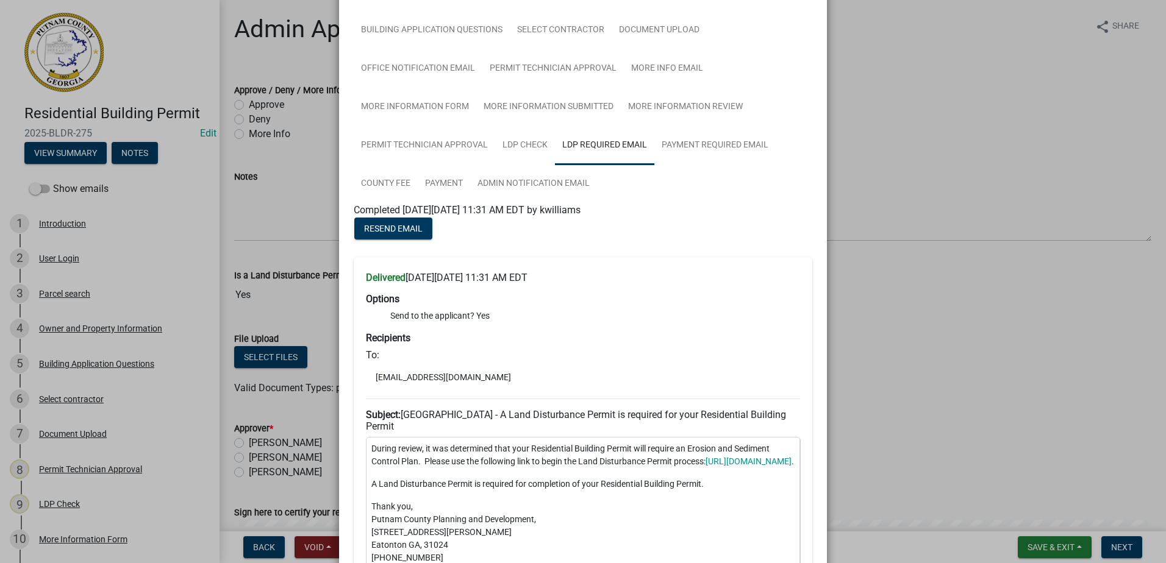
scroll to position [122, 0]
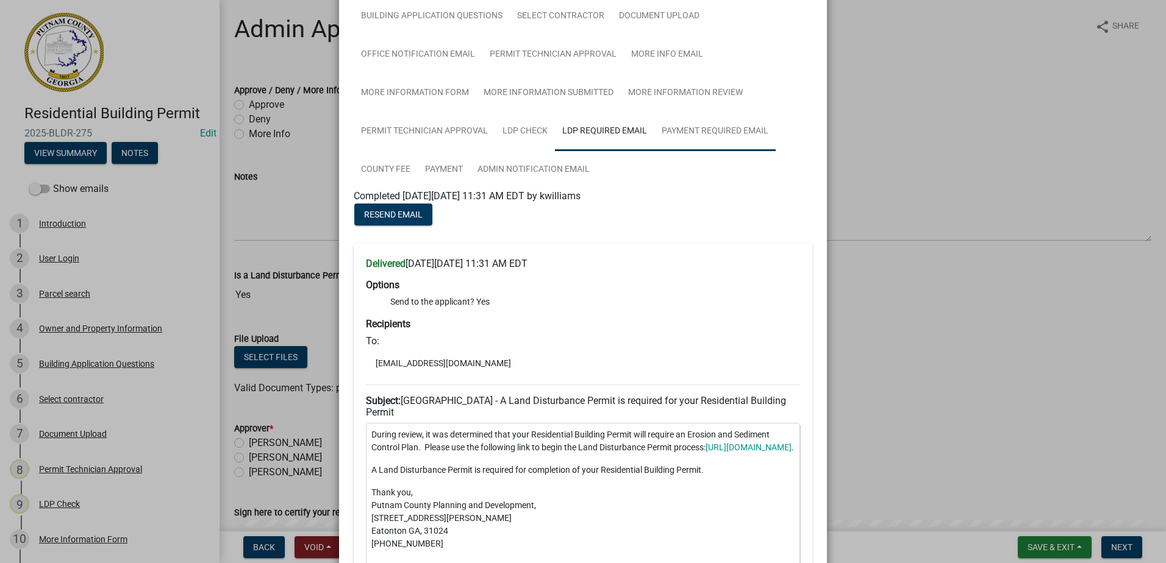
click at [691, 137] on link "Payment Required Email" at bounding box center [714, 131] width 121 height 39
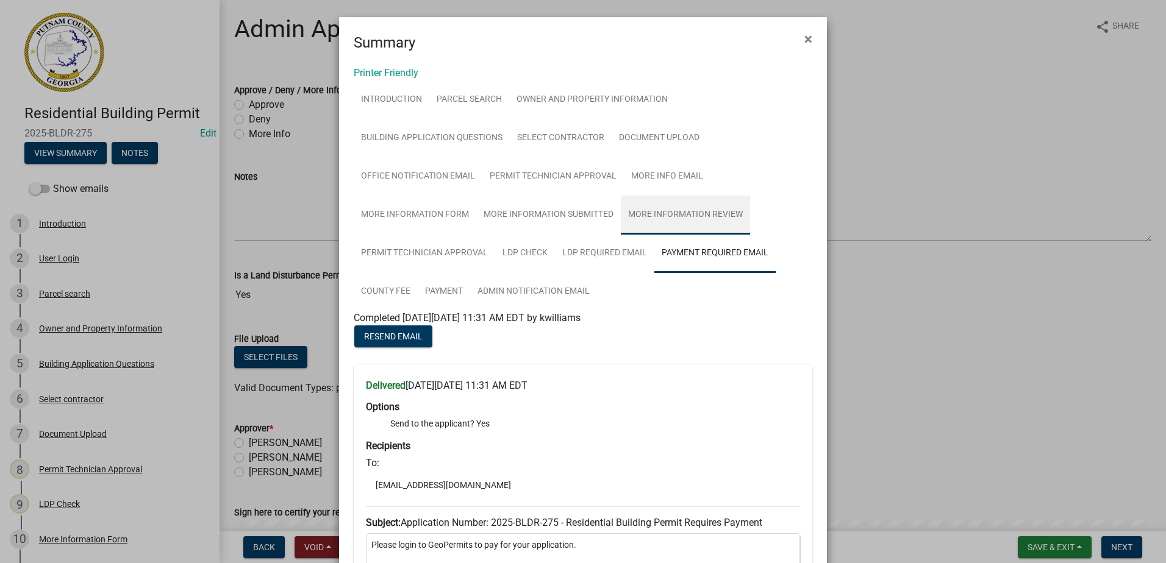
click at [684, 212] on link "More Information Review" at bounding box center [685, 215] width 129 height 39
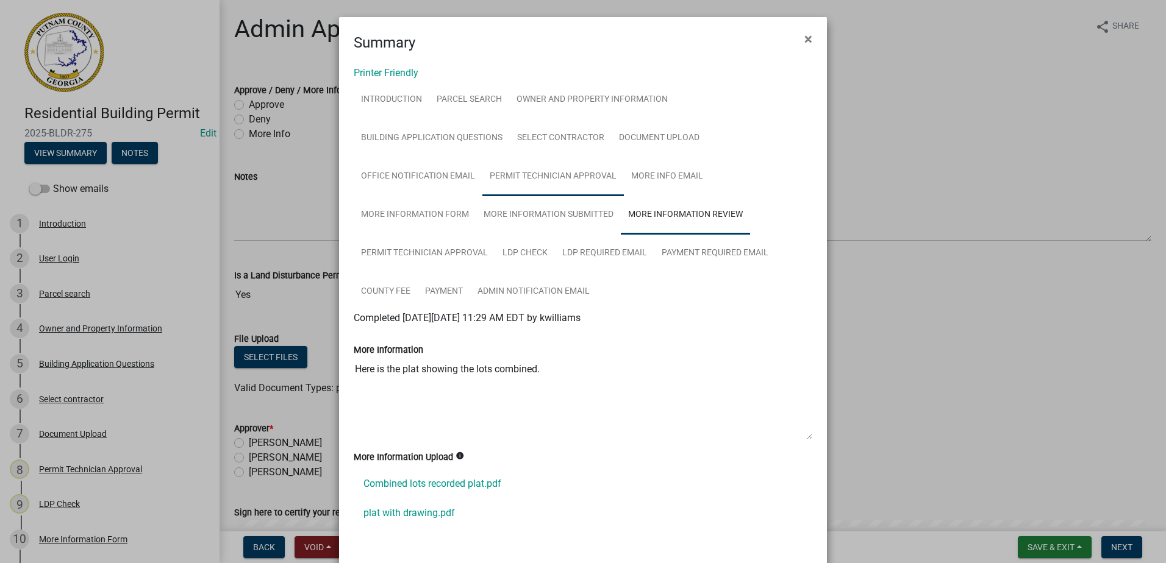
click at [577, 177] on link "Permit Technician Approval" at bounding box center [552, 176] width 141 height 39
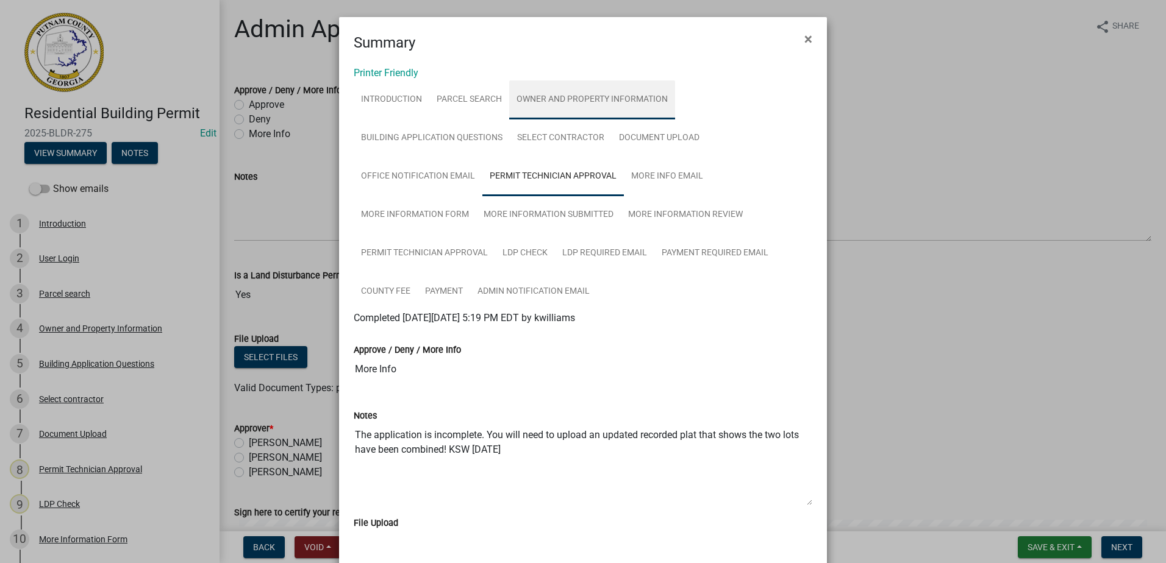
click at [550, 102] on link "Owner and Property Information" at bounding box center [592, 99] width 166 height 39
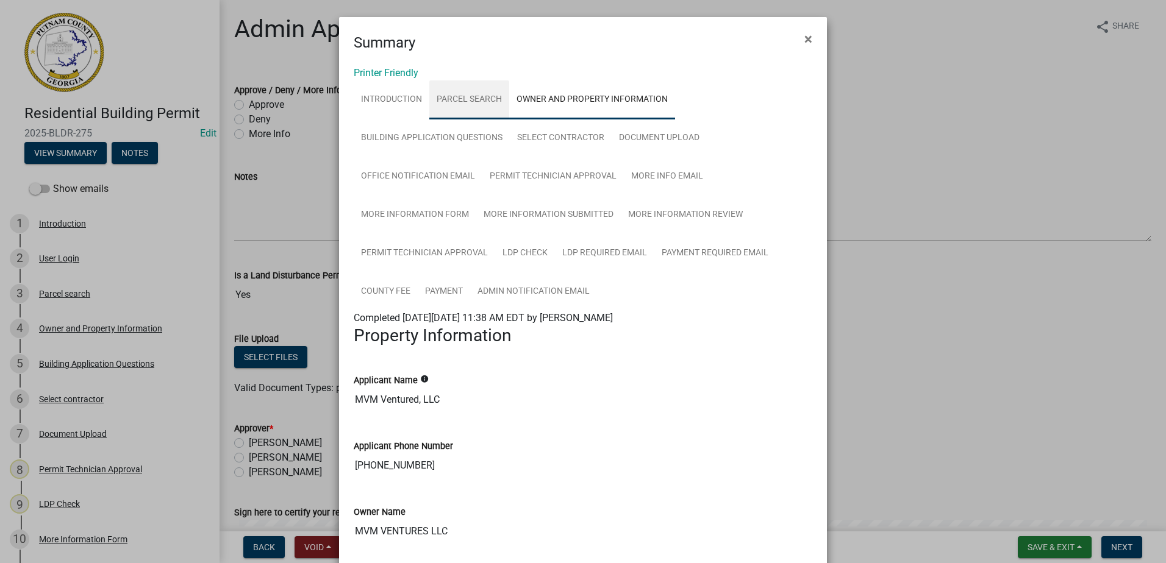
click at [476, 103] on link "Parcel search" at bounding box center [469, 99] width 80 height 39
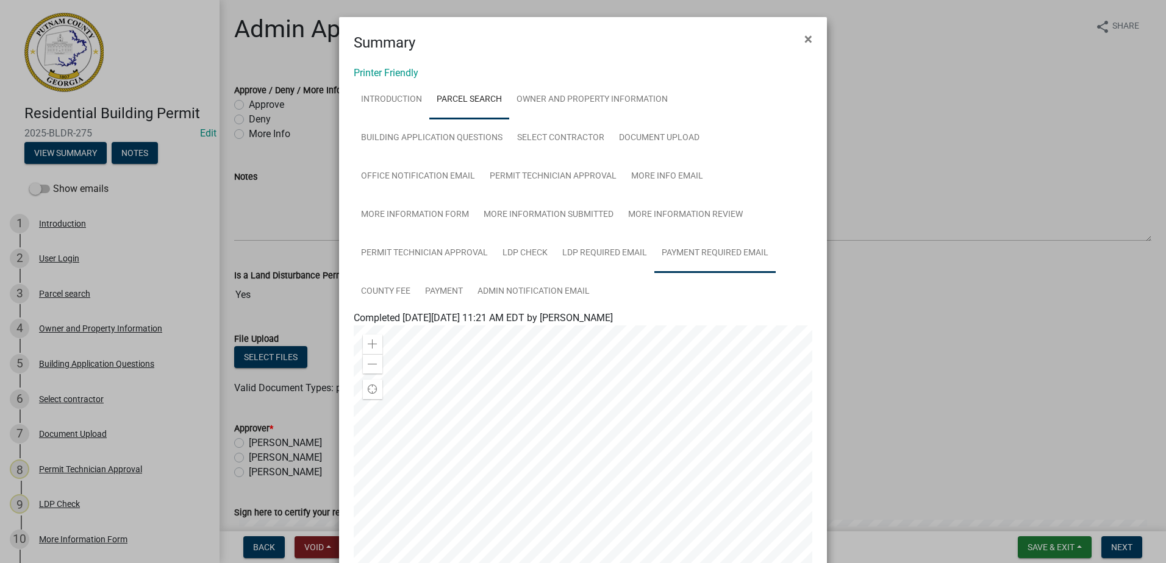
click at [683, 252] on link "Payment Required Email" at bounding box center [714, 253] width 121 height 39
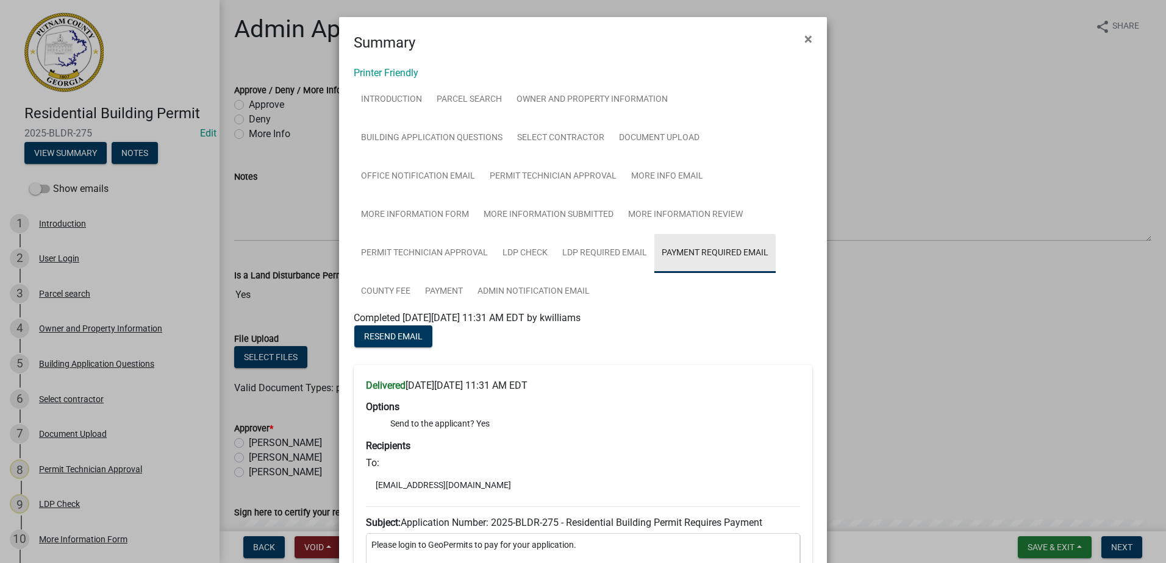
click at [683, 254] on link "Payment Required Email" at bounding box center [714, 253] width 121 height 39
click at [675, 217] on link "More Information Review" at bounding box center [685, 215] width 129 height 39
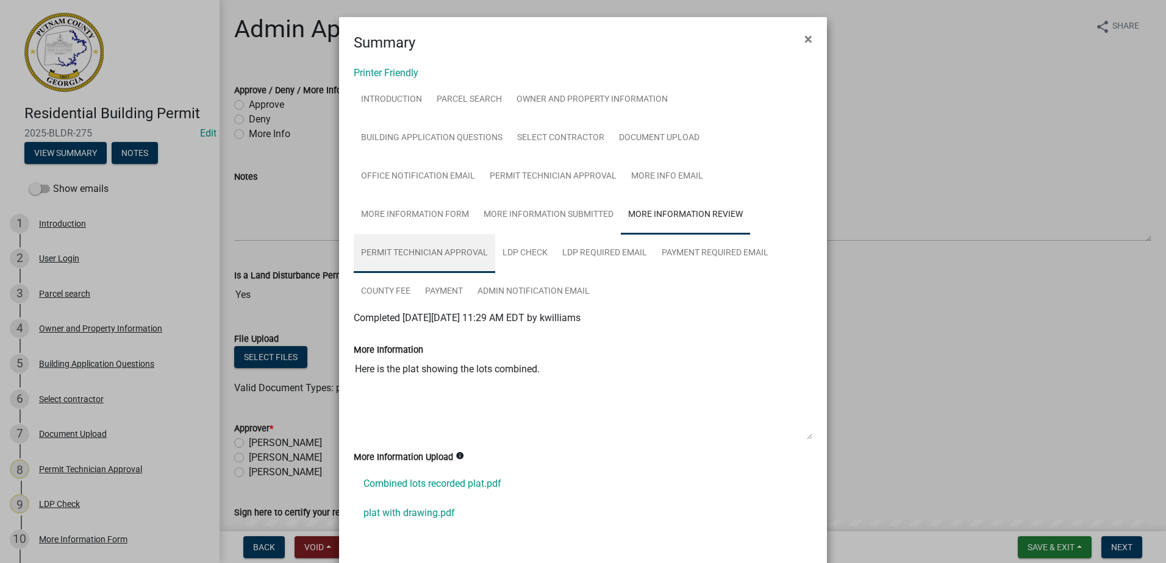
click at [419, 254] on link "Permit Technician Approval" at bounding box center [424, 253] width 141 height 39
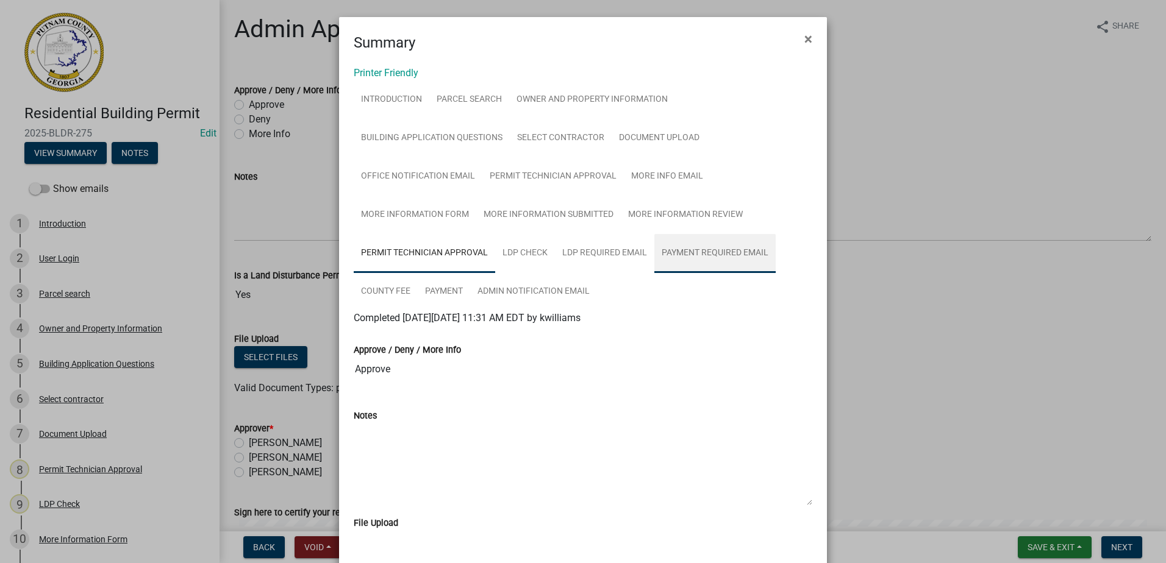
click at [677, 251] on link "Payment Required Email" at bounding box center [714, 253] width 121 height 39
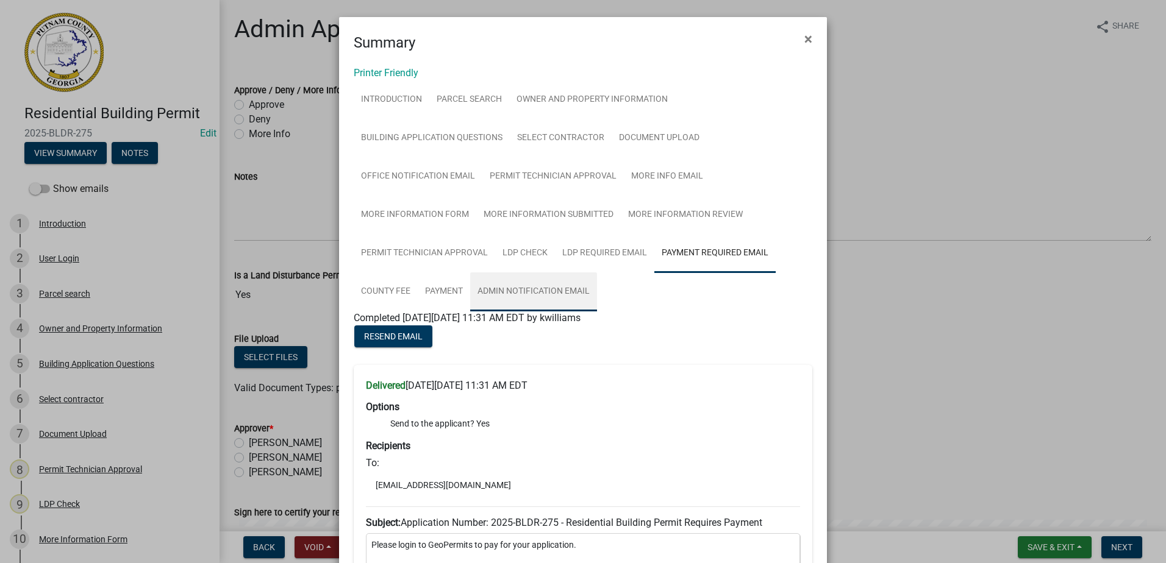
click at [521, 287] on link "Admin Notification Email" at bounding box center [533, 292] width 127 height 39
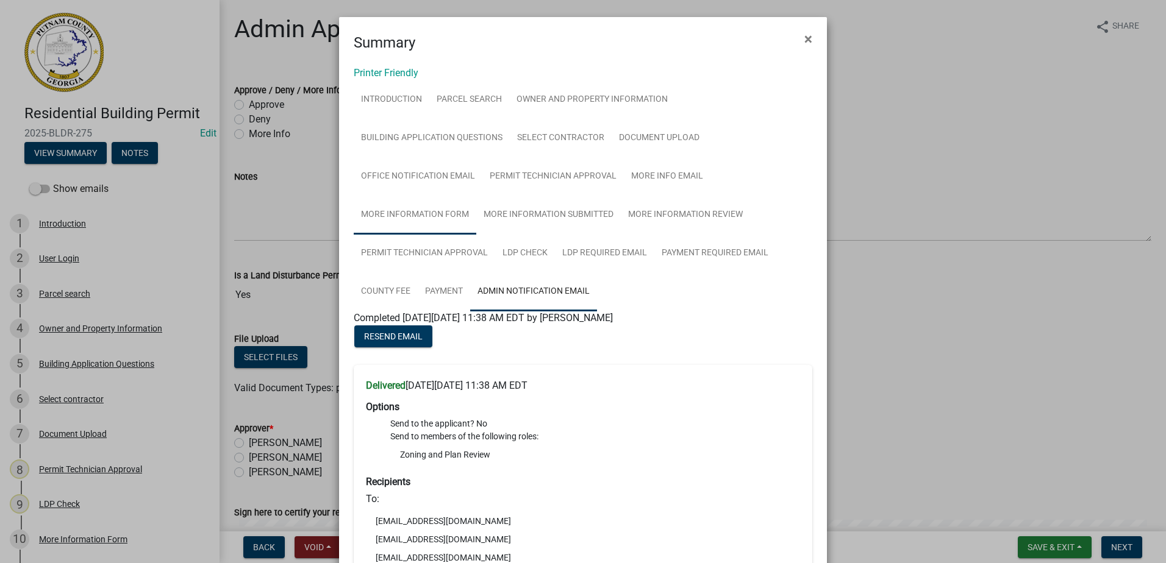
click at [408, 216] on link "More Information Form" at bounding box center [415, 215] width 123 height 39
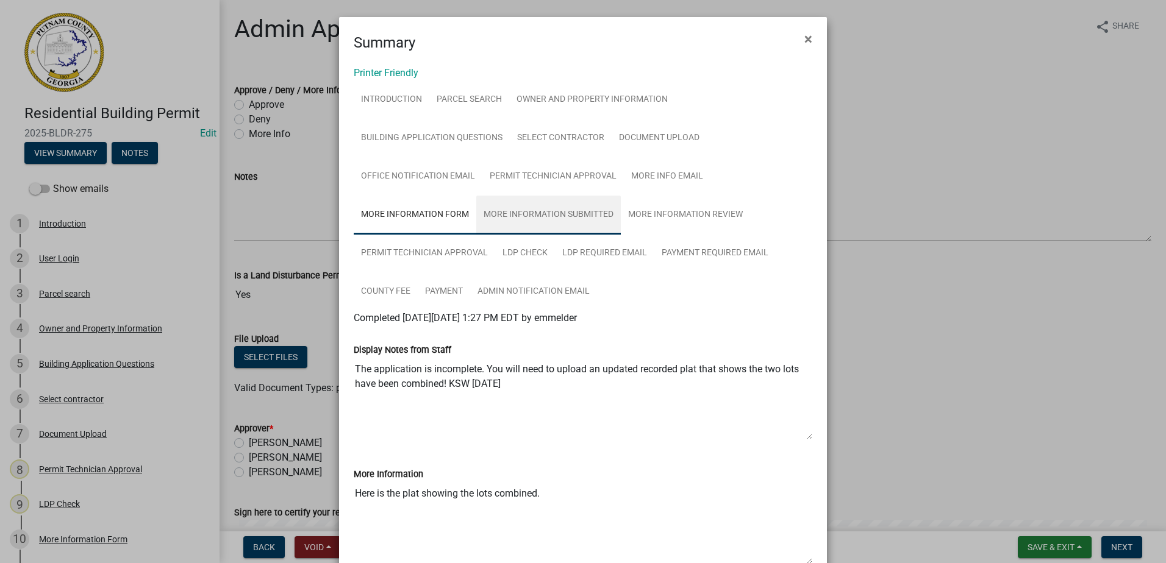
click at [524, 218] on link "More Information Submitted" at bounding box center [548, 215] width 144 height 39
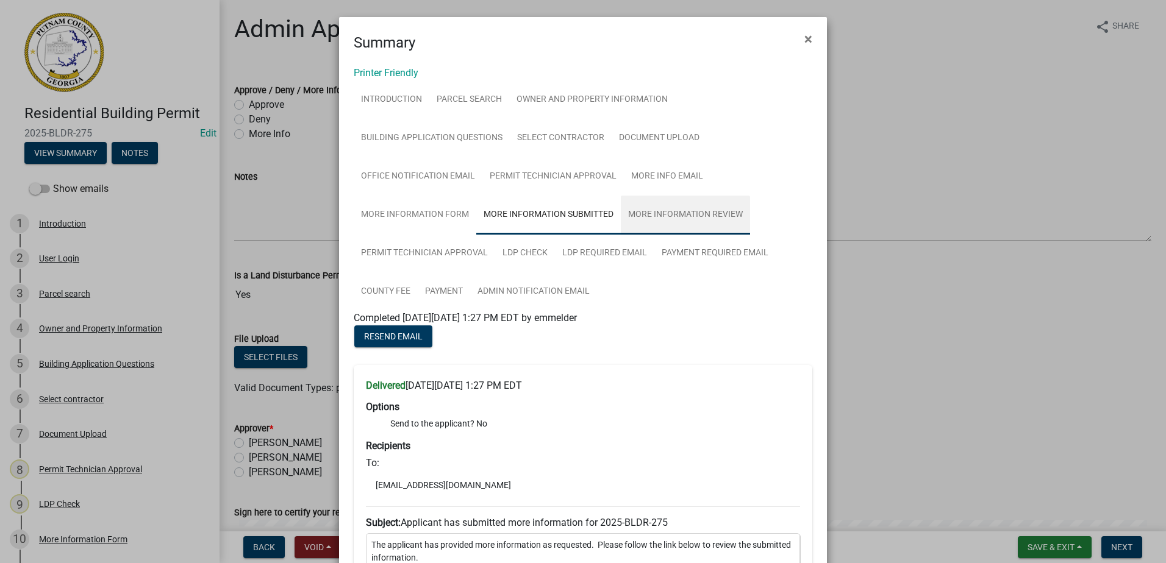
click at [647, 218] on link "More Information Review" at bounding box center [685, 215] width 129 height 39
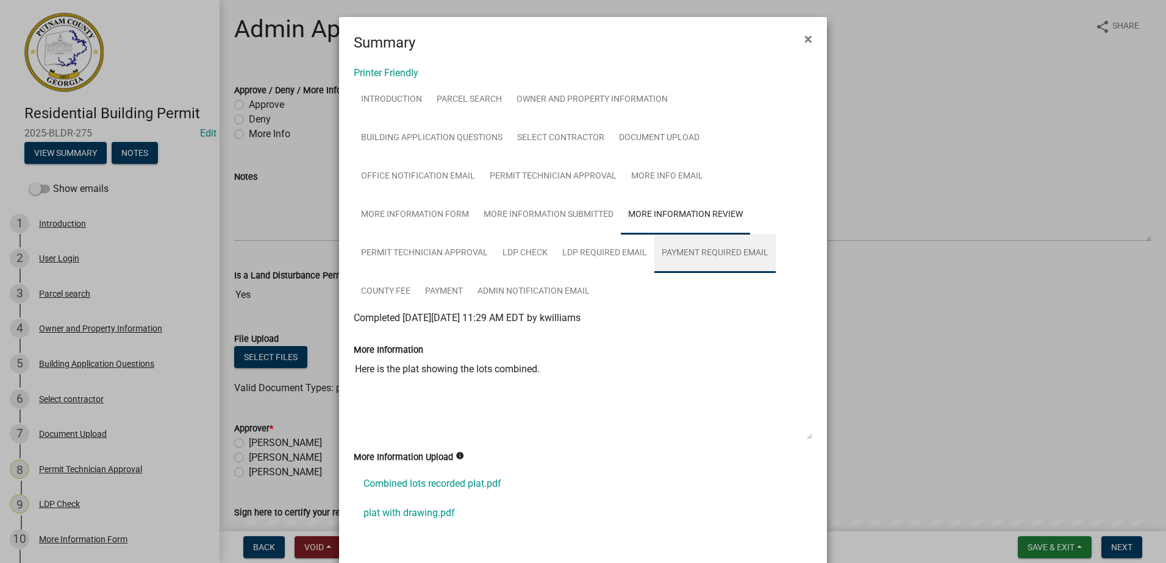
click at [705, 254] on link "Payment Required Email" at bounding box center [714, 253] width 121 height 39
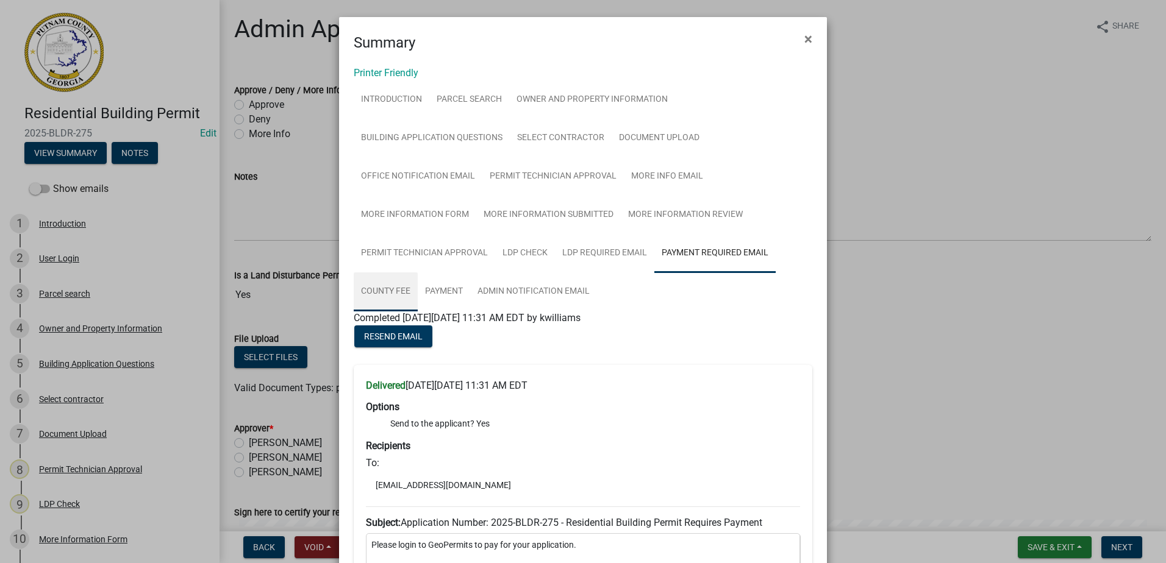
click at [382, 290] on link "County Fee" at bounding box center [386, 292] width 64 height 39
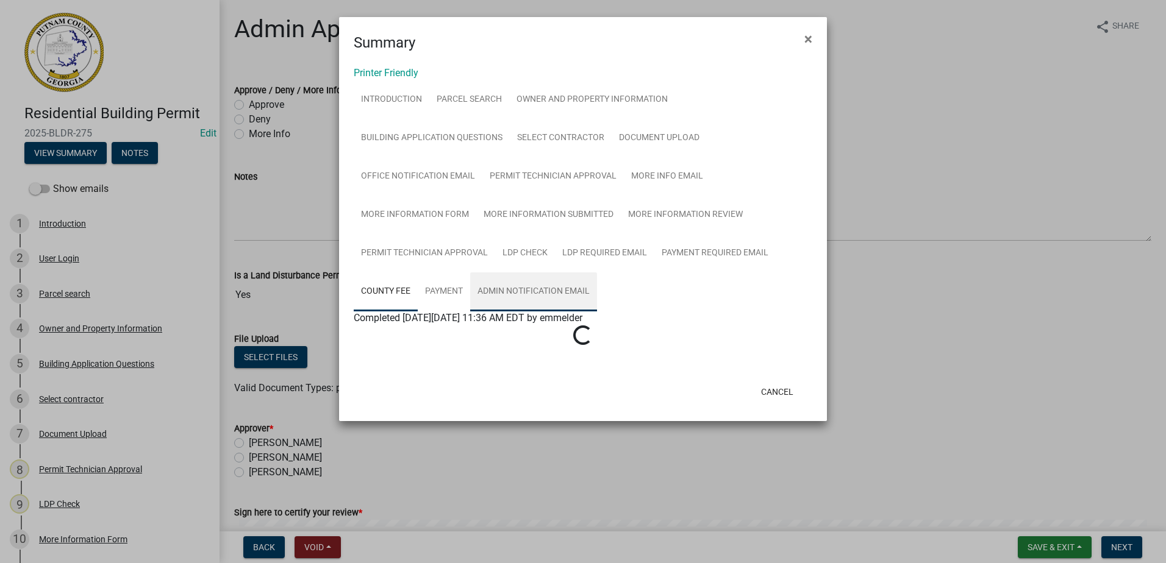
click at [547, 294] on link "Admin Notification Email" at bounding box center [533, 292] width 127 height 39
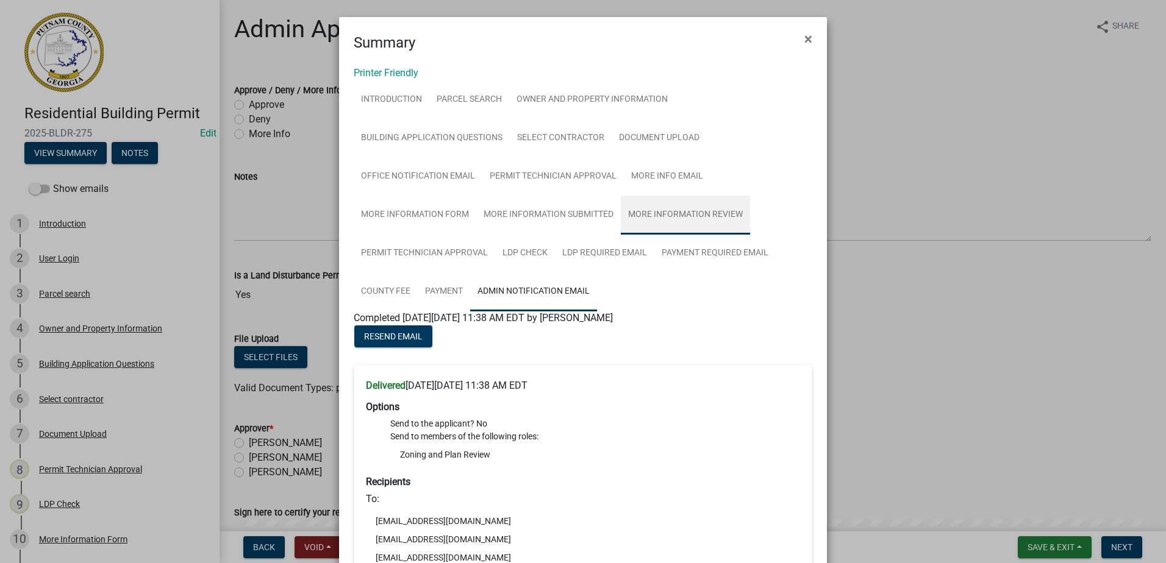
click at [675, 212] on link "More Information Review" at bounding box center [685, 215] width 129 height 39
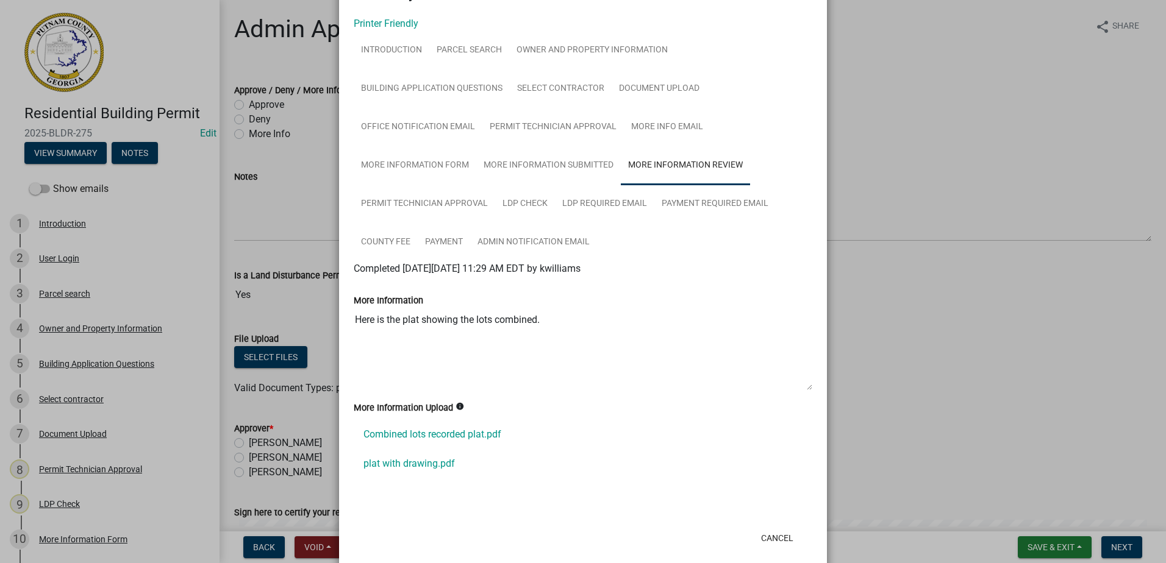
scroll to position [71, 0]
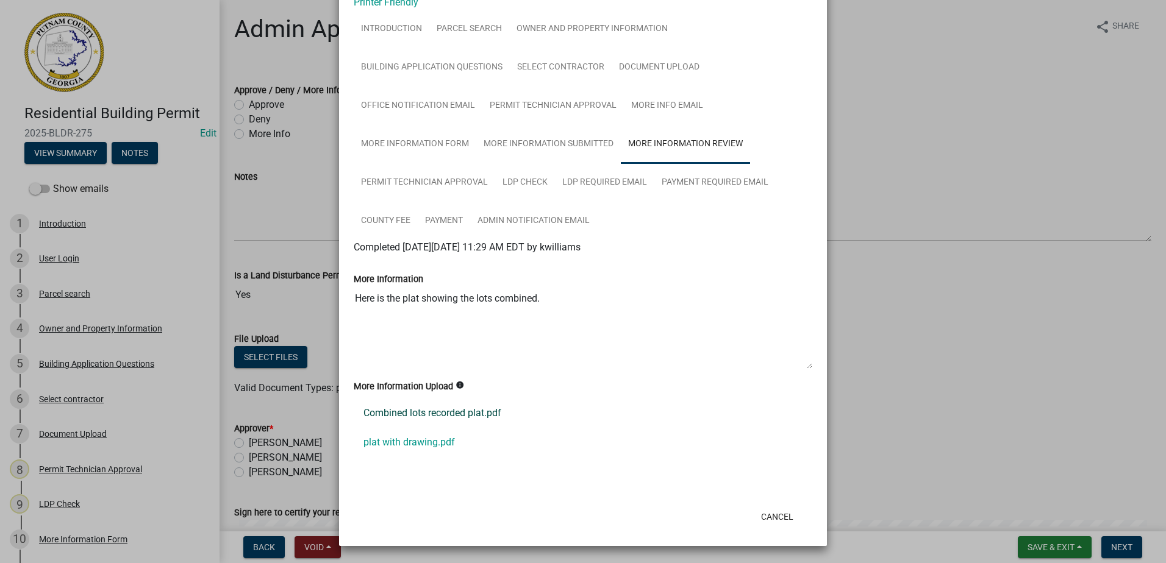
click at [419, 415] on link "Combined lots recorded plat.pdf" at bounding box center [583, 413] width 458 height 29
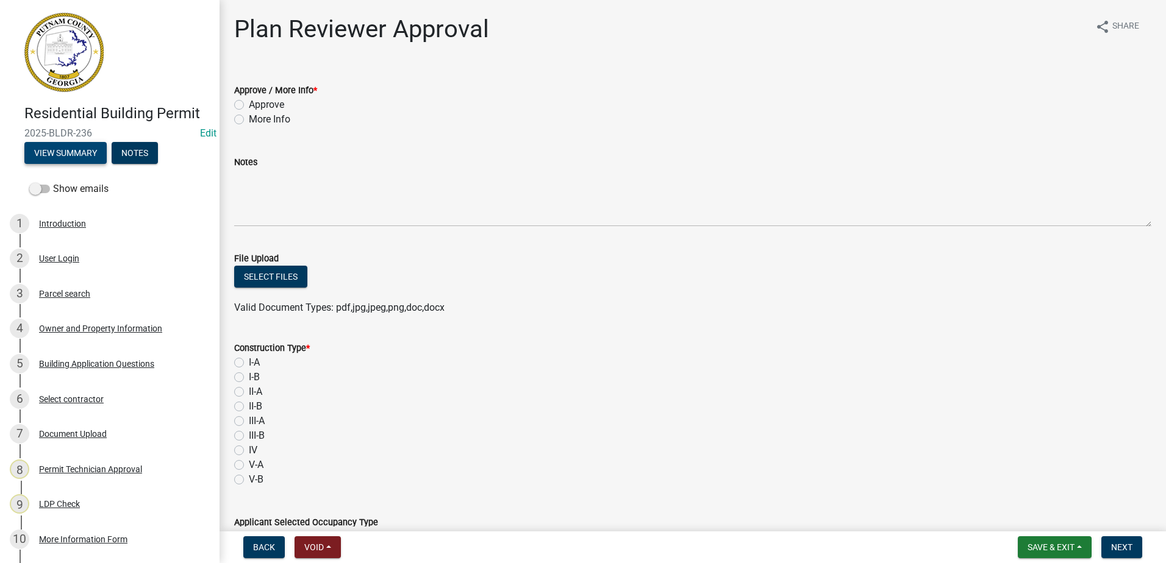
click at [70, 154] on button "View Summary" at bounding box center [65, 153] width 82 height 22
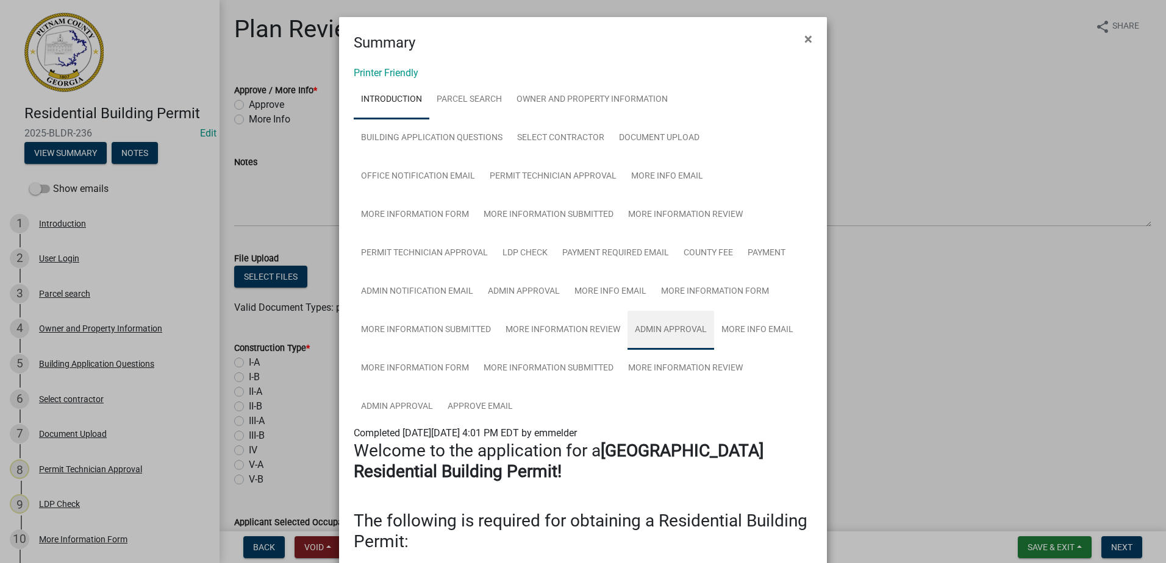
click at [658, 332] on link "Admin Approval" at bounding box center [670, 330] width 87 height 39
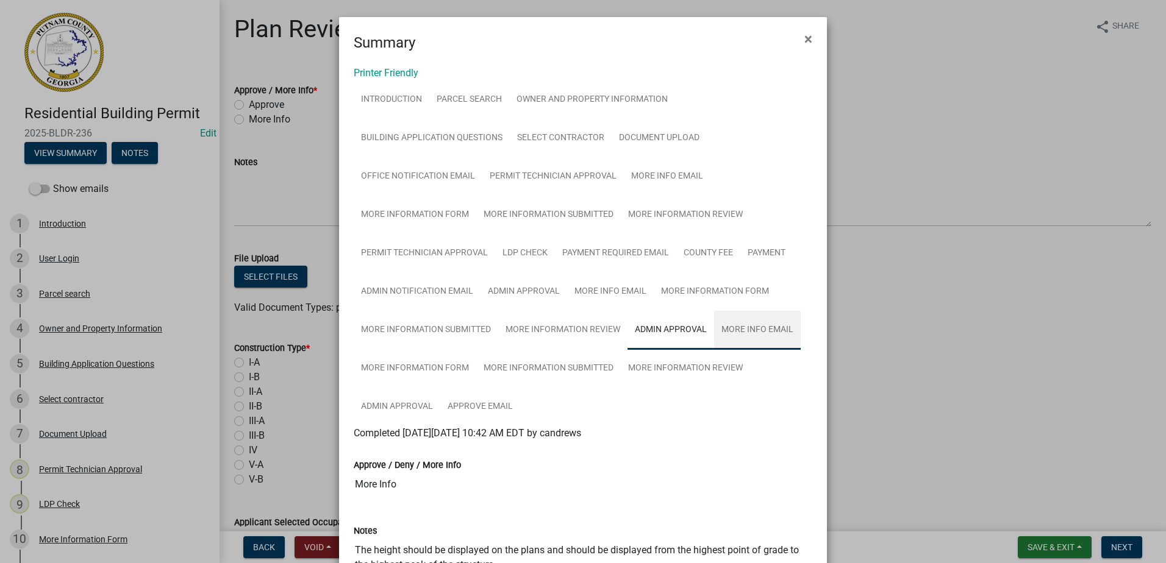
click at [740, 335] on link "More Info Email" at bounding box center [757, 330] width 87 height 39
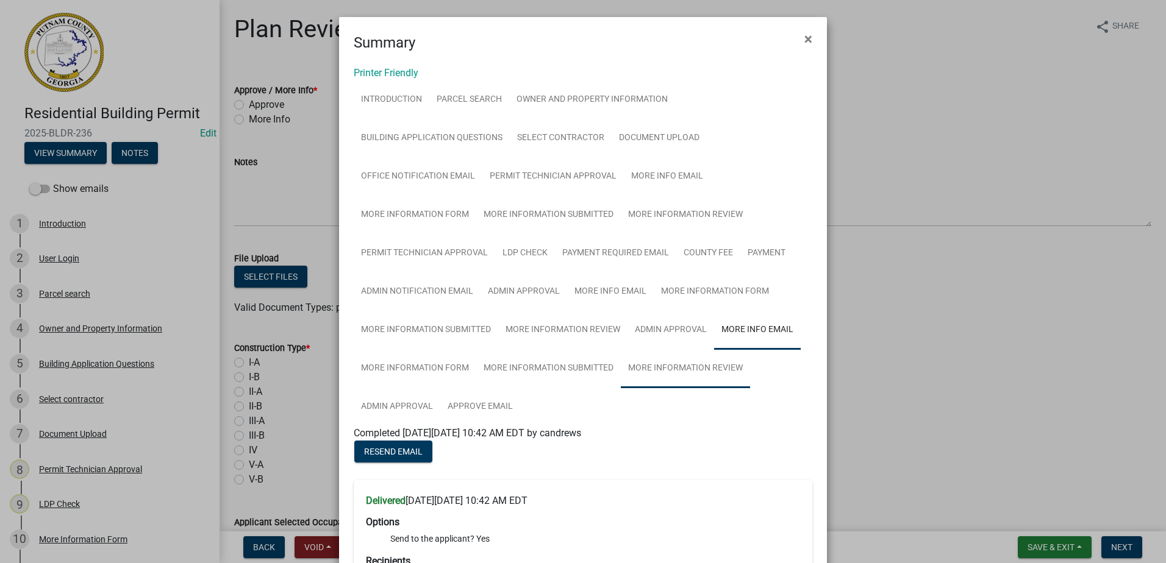
click at [685, 372] on link "More Information Review" at bounding box center [685, 368] width 129 height 39
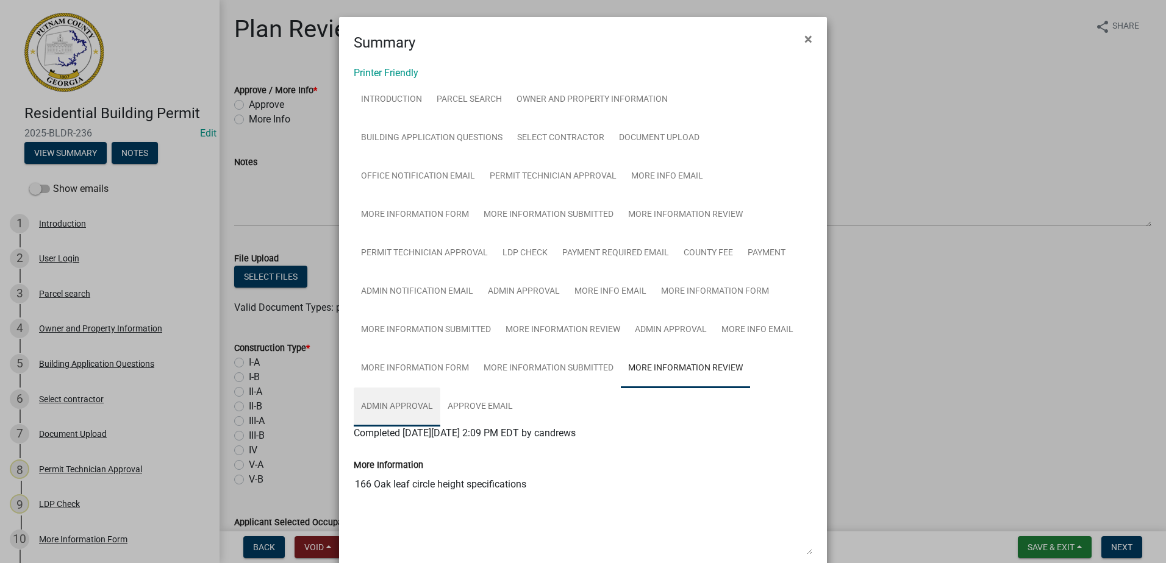
click at [378, 408] on link "Admin Approval" at bounding box center [397, 407] width 87 height 39
click at [574, 373] on link "More Information Submitted" at bounding box center [548, 368] width 144 height 39
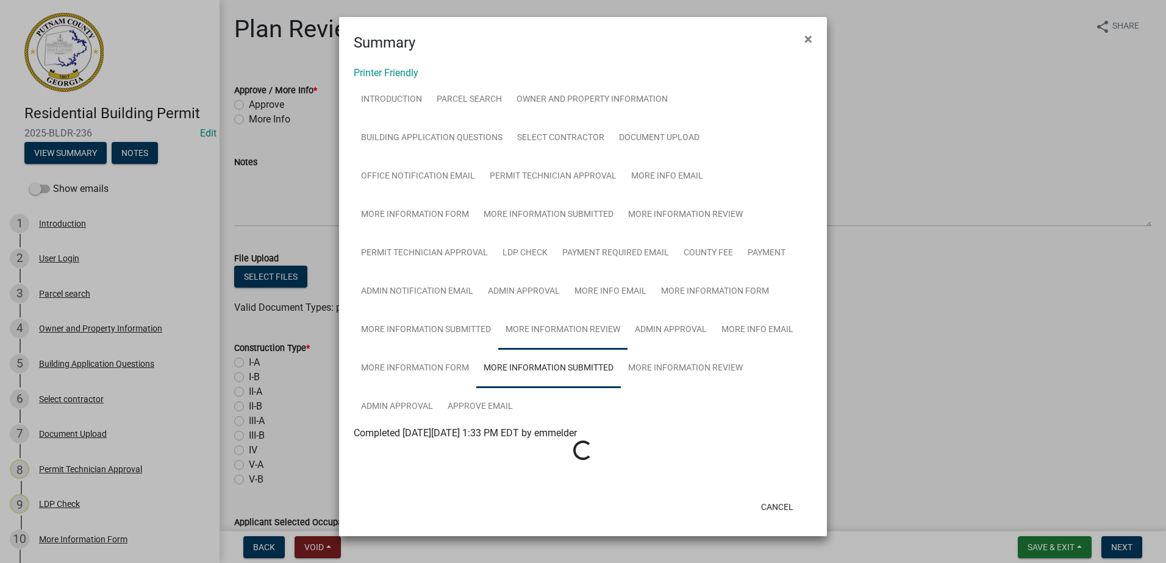
click at [577, 333] on link "More Information Review" at bounding box center [562, 330] width 129 height 39
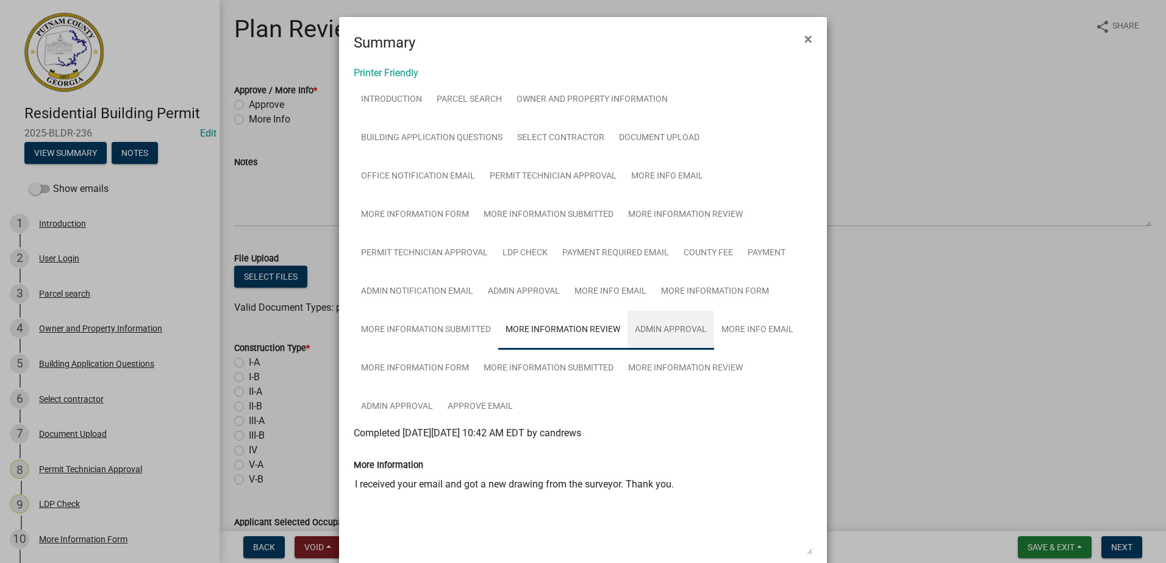
click at [652, 327] on link "Admin Approval" at bounding box center [670, 330] width 87 height 39
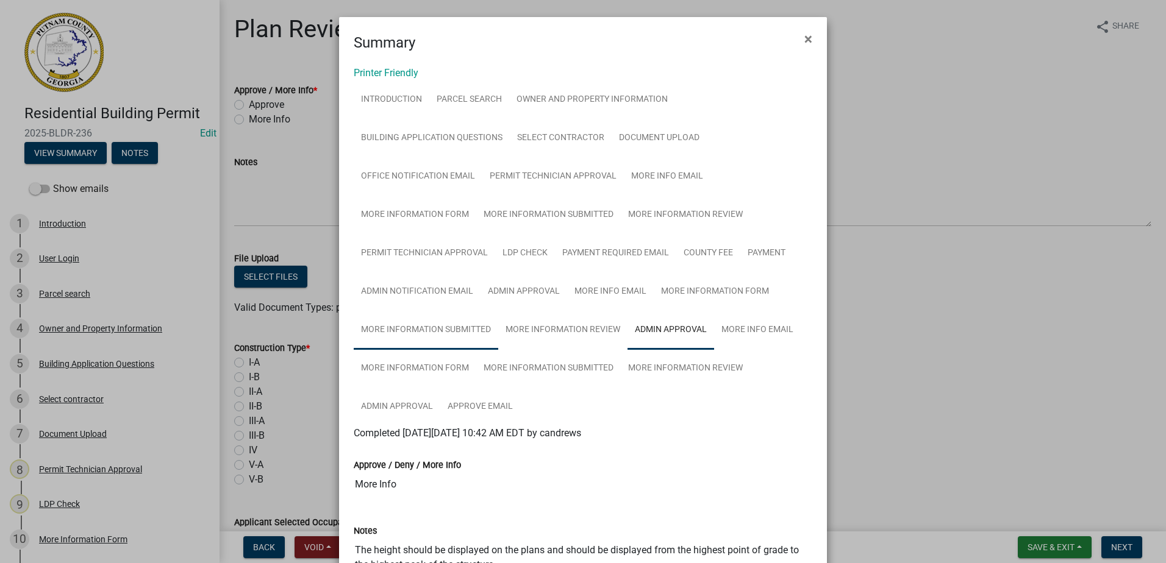
click at [422, 329] on link "More Information Submitted" at bounding box center [426, 330] width 144 height 39
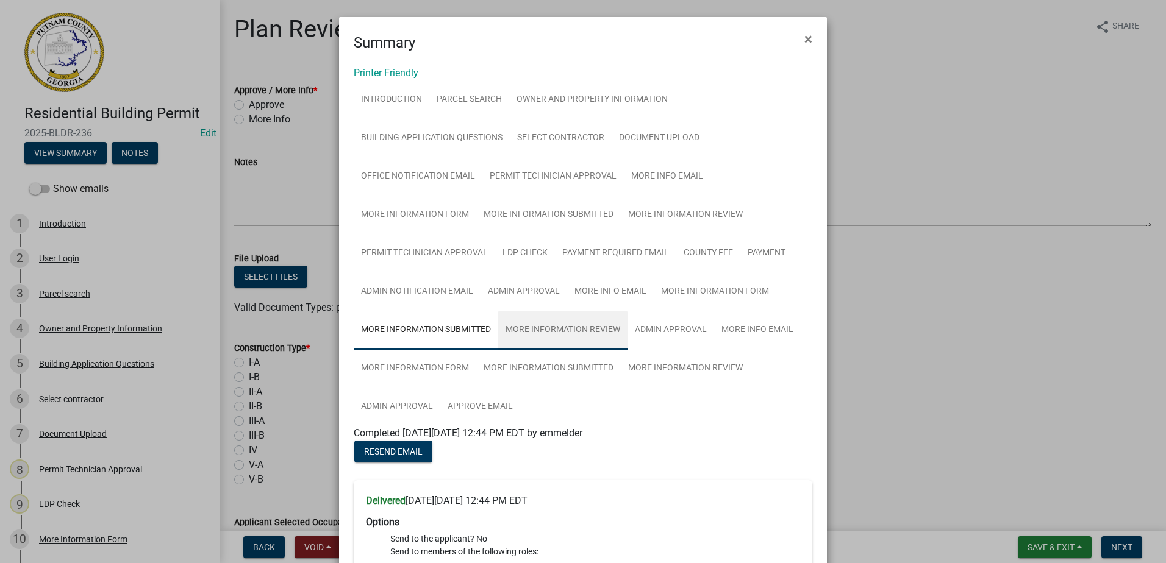
click at [561, 331] on link "More Information Review" at bounding box center [562, 330] width 129 height 39
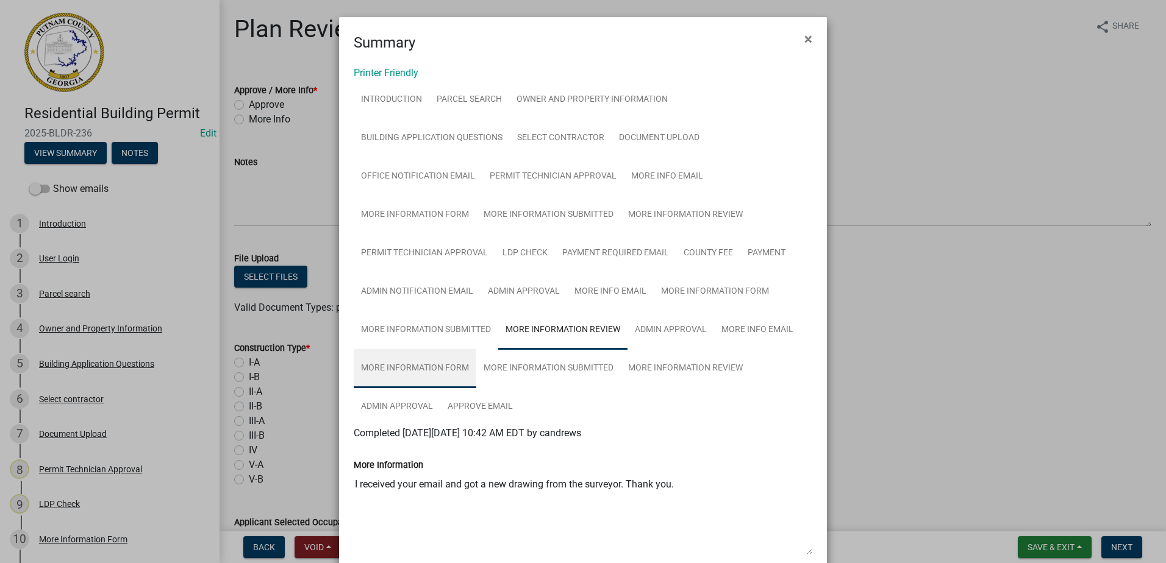
click at [426, 368] on link "More Information Form" at bounding box center [415, 368] width 123 height 39
click at [568, 370] on link "More Information Submitted" at bounding box center [548, 368] width 144 height 39
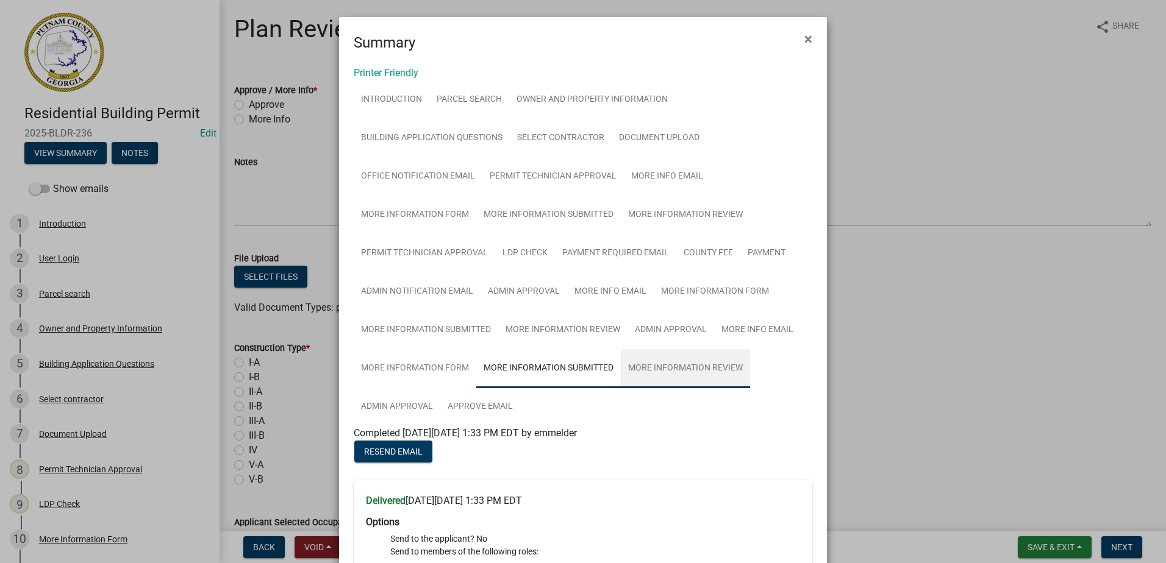
click at [657, 366] on link "More Information Review" at bounding box center [685, 368] width 129 height 39
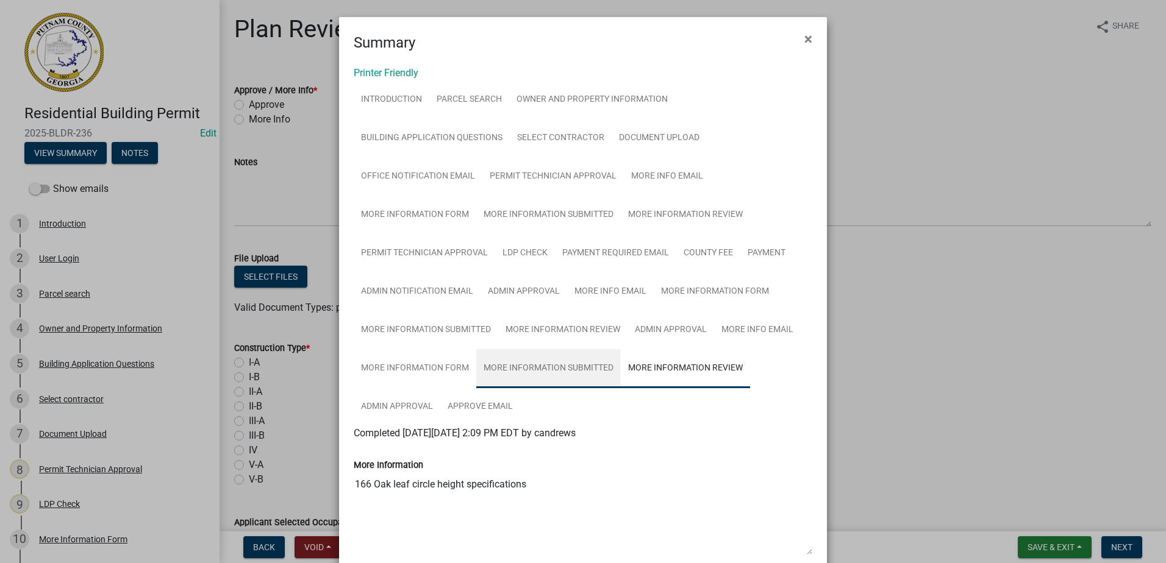
click at [549, 369] on link "More Information Submitted" at bounding box center [548, 368] width 144 height 39
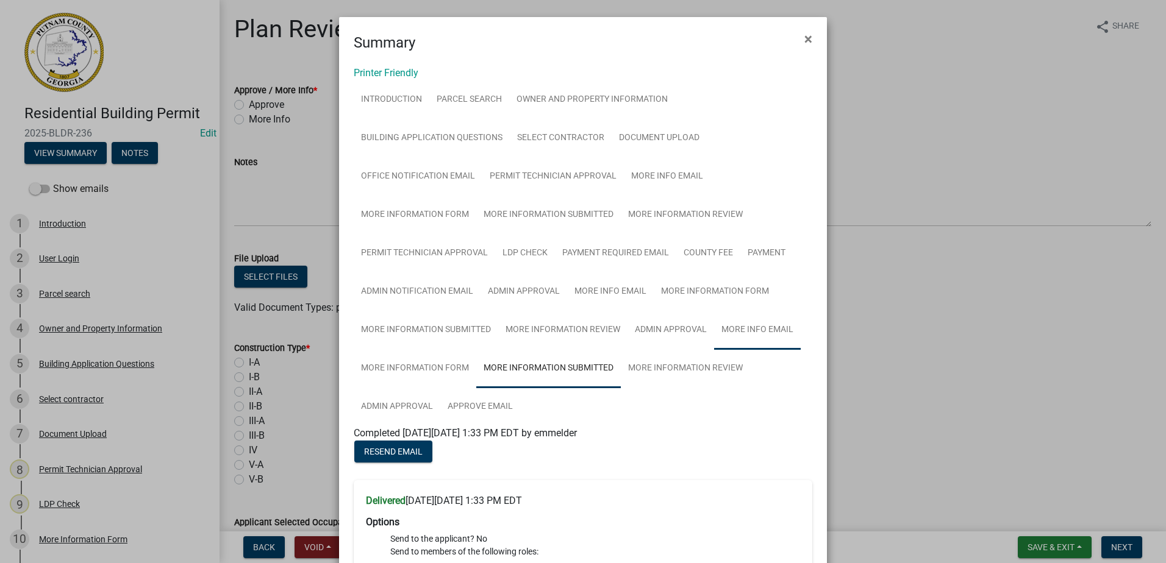
click at [754, 328] on link "More Info Email" at bounding box center [757, 330] width 87 height 39
click at [668, 366] on link "More Information Review" at bounding box center [685, 368] width 129 height 39
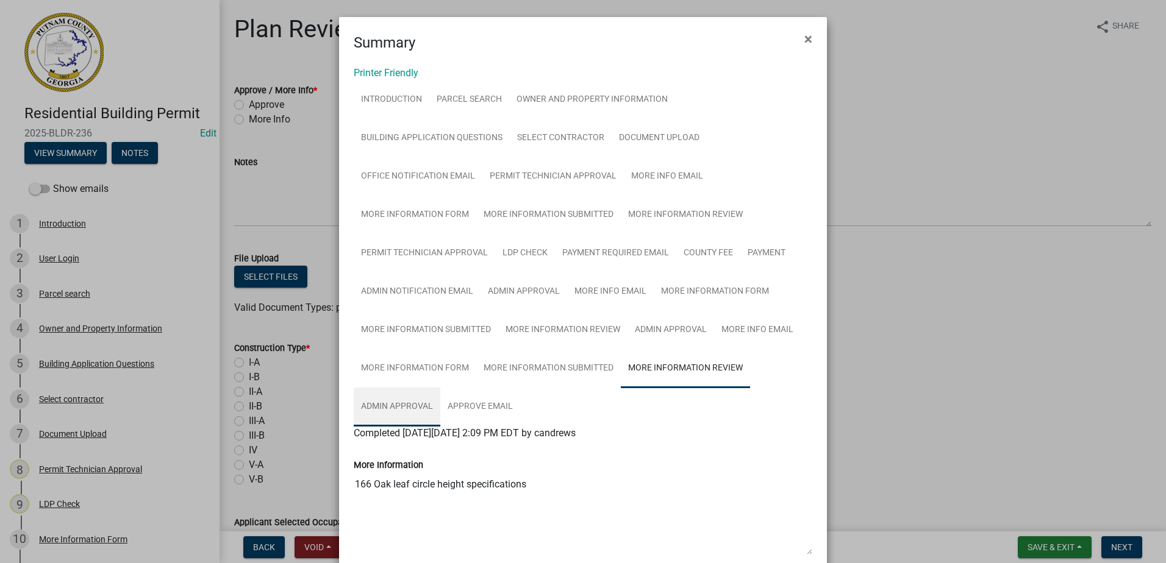
click at [420, 409] on link "Admin Approval" at bounding box center [397, 407] width 87 height 39
click at [483, 403] on link "Approve Email" at bounding box center [480, 407] width 80 height 39
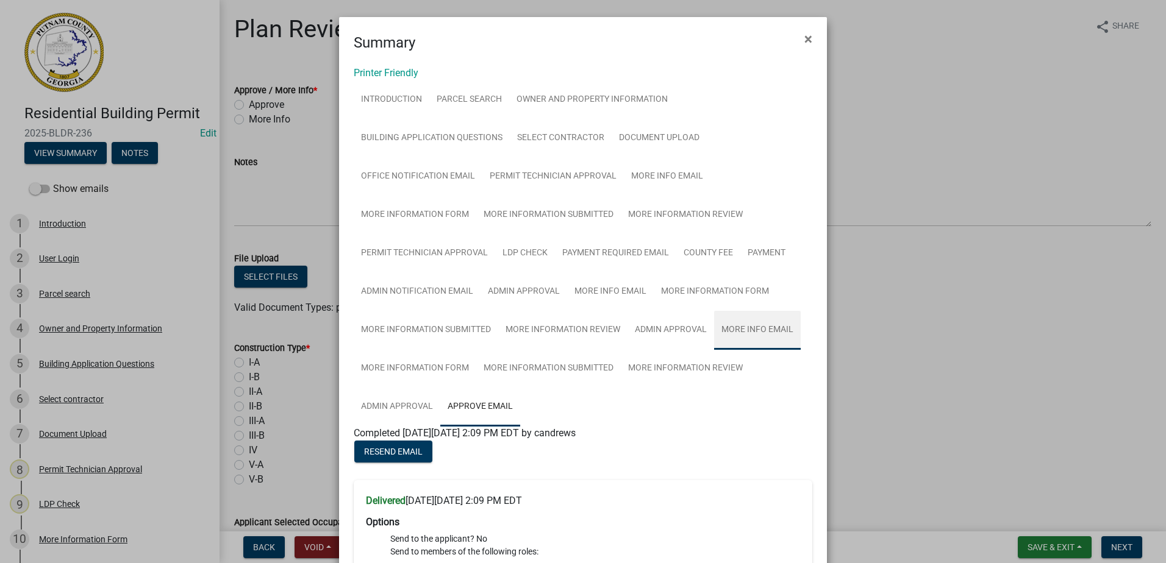
click at [759, 331] on link "More Info Email" at bounding box center [757, 330] width 87 height 39
click at [383, 377] on link "More Information Form" at bounding box center [415, 368] width 123 height 39
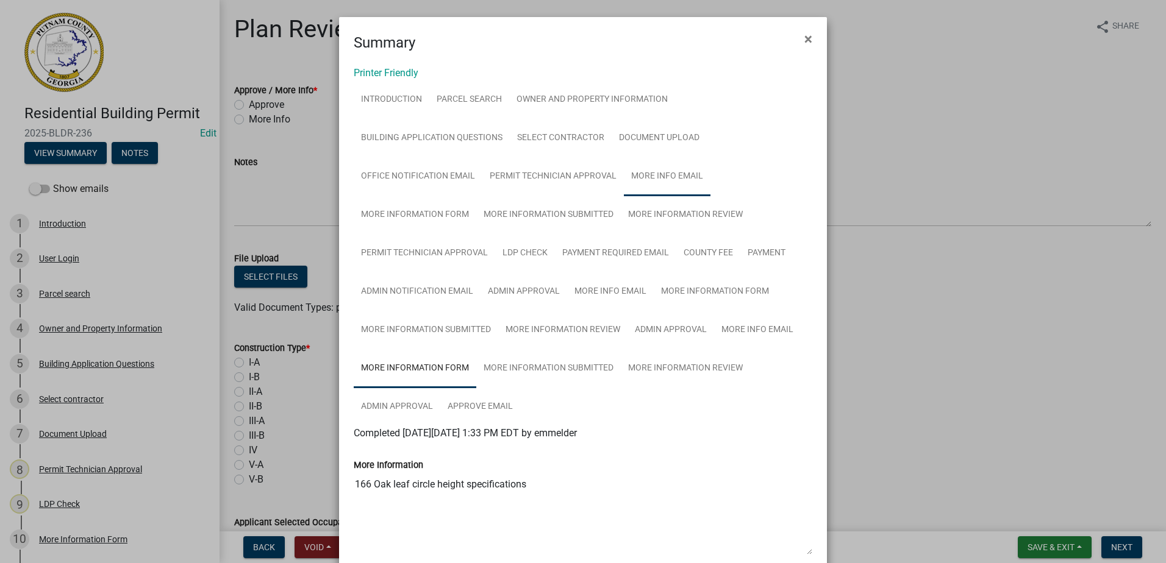
click at [660, 170] on link "More Info Email" at bounding box center [667, 176] width 87 height 39
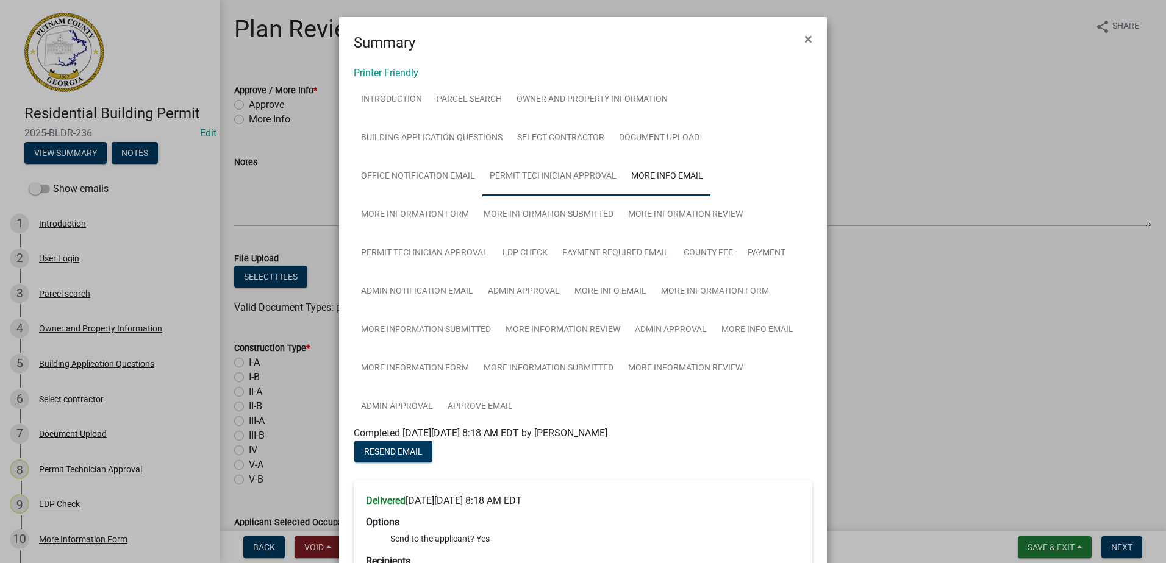
click at [556, 173] on link "Permit Technician Approval" at bounding box center [552, 176] width 141 height 39
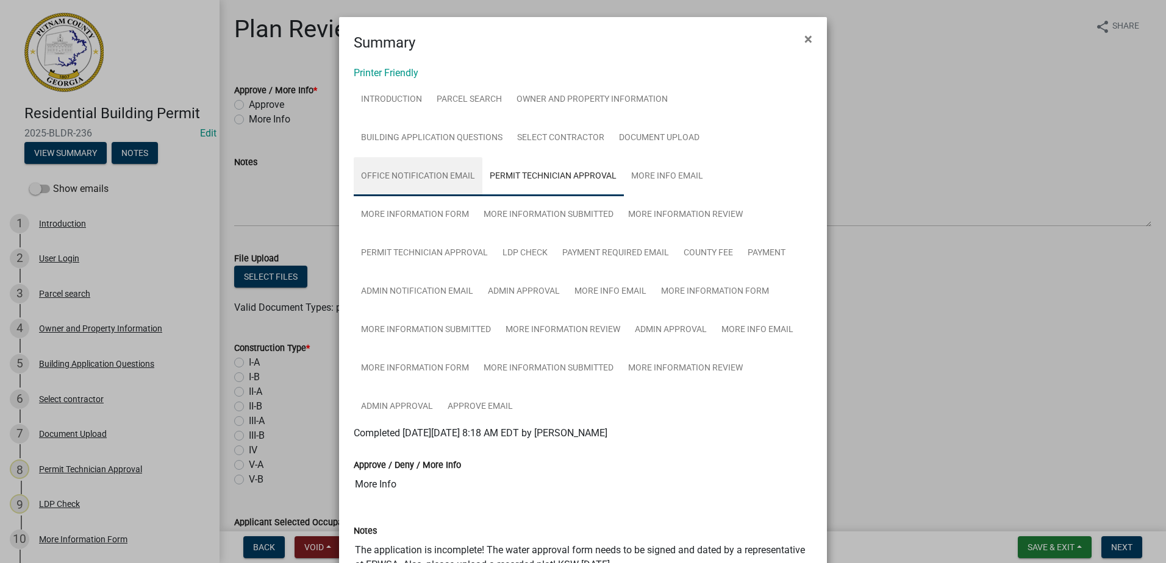
click at [439, 174] on link "Office Notification Email" at bounding box center [418, 176] width 129 height 39
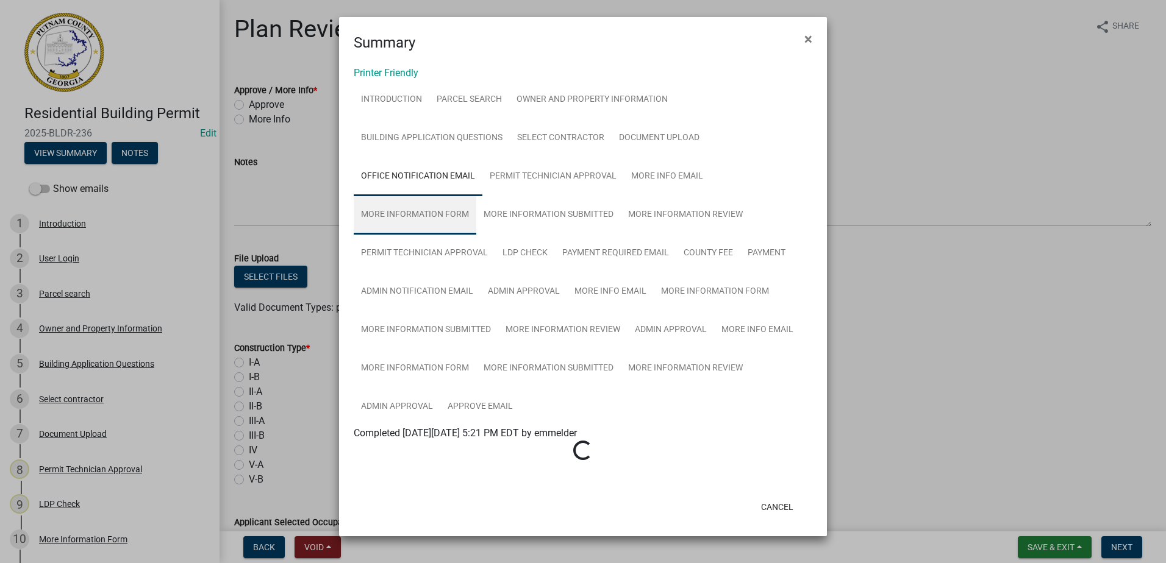
click at [429, 210] on link "More Information Form" at bounding box center [415, 215] width 123 height 39
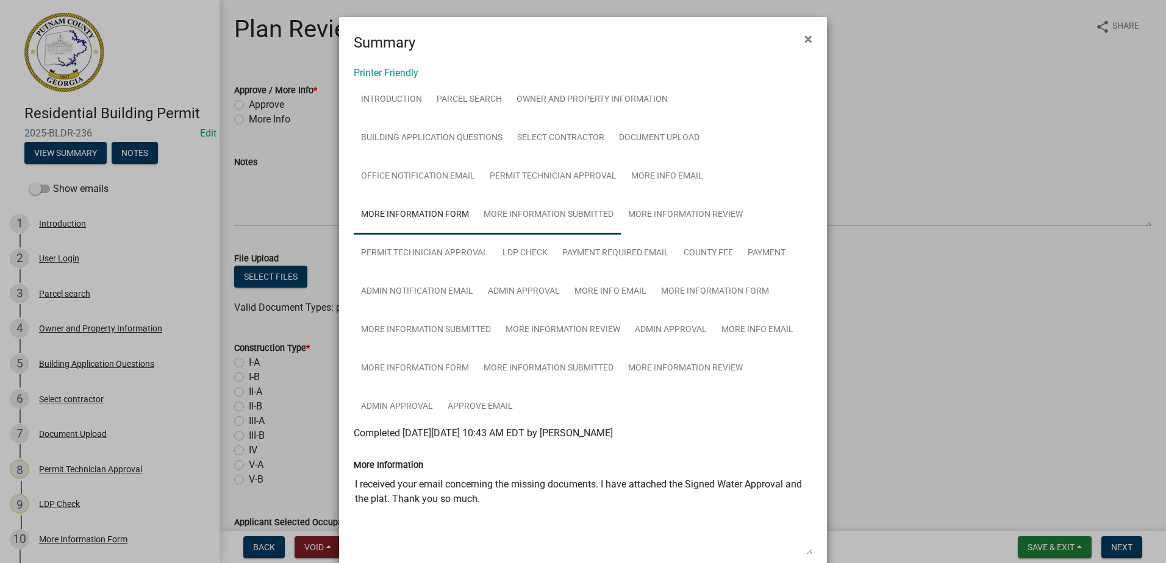
click at [540, 216] on link "More Information Submitted" at bounding box center [548, 215] width 144 height 39
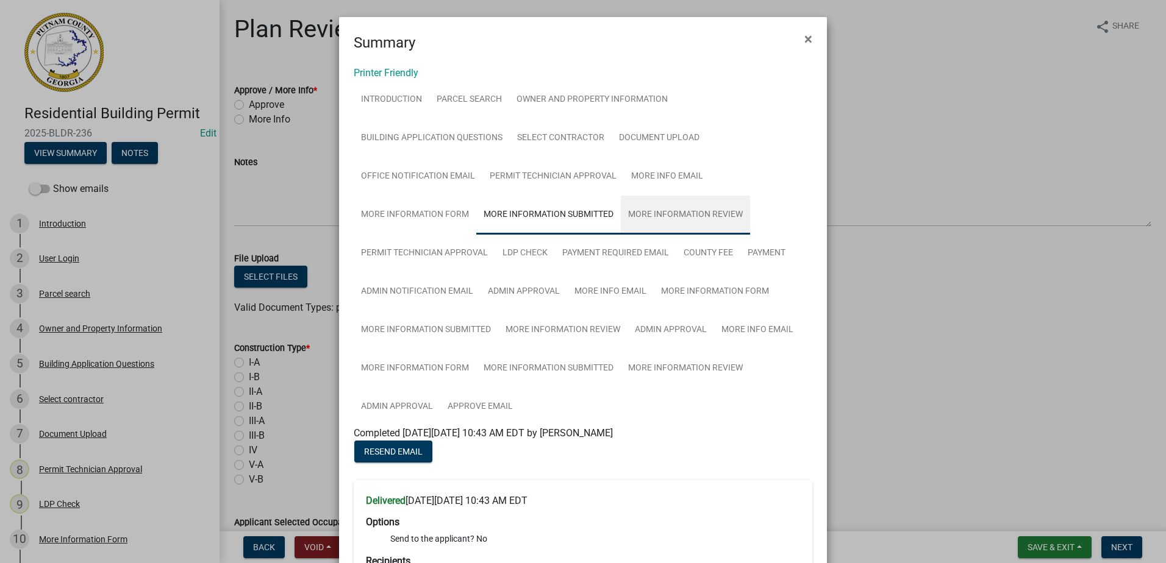
click at [668, 217] on link "More Information Review" at bounding box center [685, 215] width 129 height 39
